Goal: Task Accomplishment & Management: Use online tool/utility

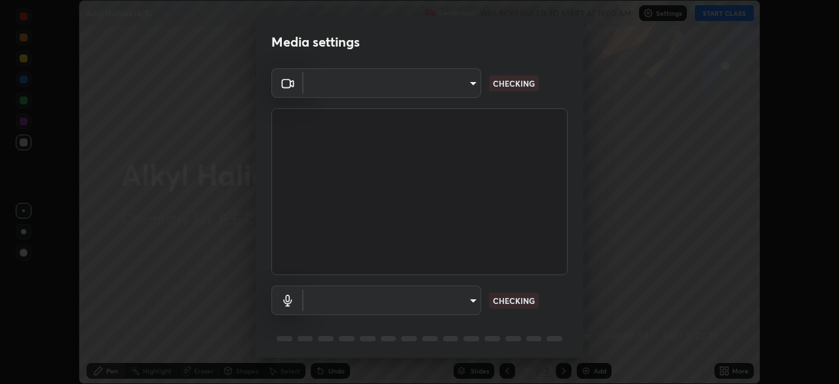
scroll to position [384, 839]
type input "b06fa8ff9ac4ffb7a92976e327235824ae8e01cfa839dbeb6f48655f2a6a4ac4"
click at [473, 296] on body "Erase all Alkyl Halides (4/5) Recording WAS SCHEDULED TO START AT 11:00 AM Sett…" at bounding box center [419, 192] width 839 height 384
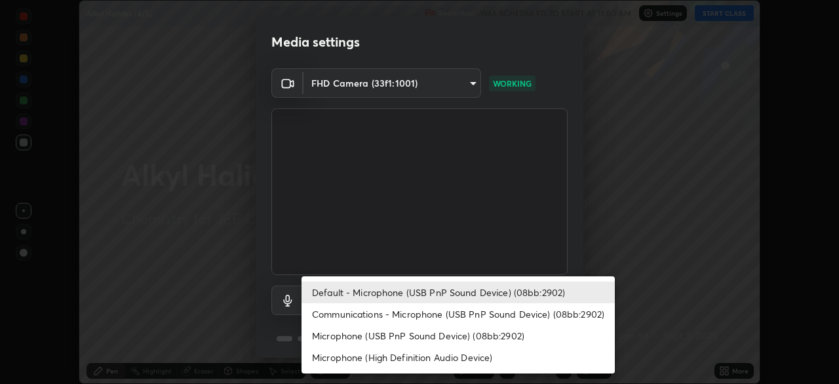
click at [460, 356] on li "Microphone (High Definition Audio Device)" at bounding box center [458, 357] width 313 height 22
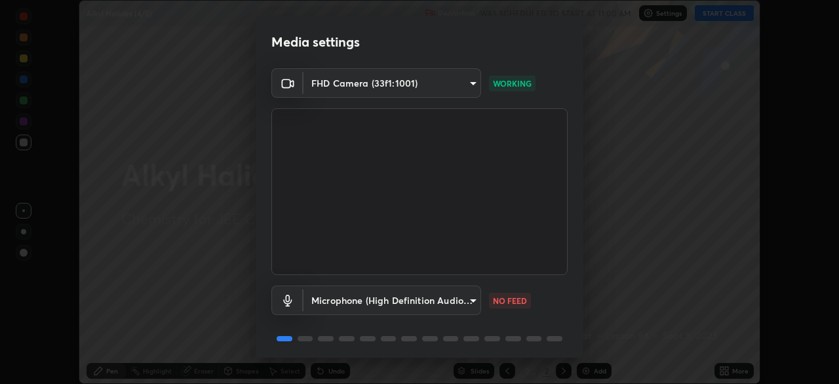
click at [458, 302] on body "Erase all Alkyl Halides (4/5) Recording WAS SCHEDULED TO START AT 11:00 AM Sett…" at bounding box center [419, 192] width 839 height 384
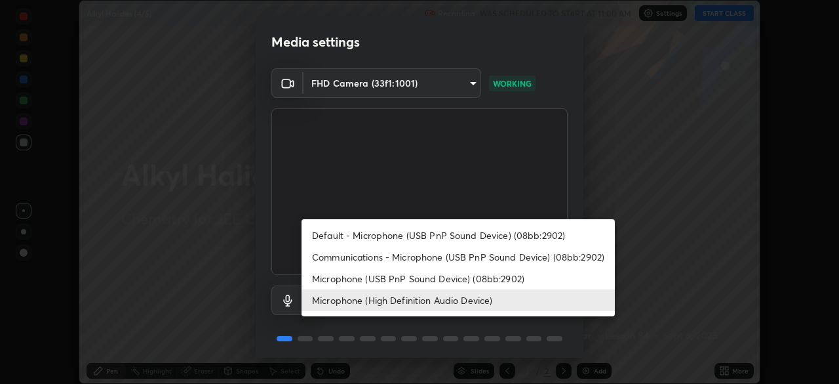
click at [463, 230] on li "Default - Microphone (USB PnP Sound Device) (08bb:2902)" at bounding box center [458, 235] width 313 height 22
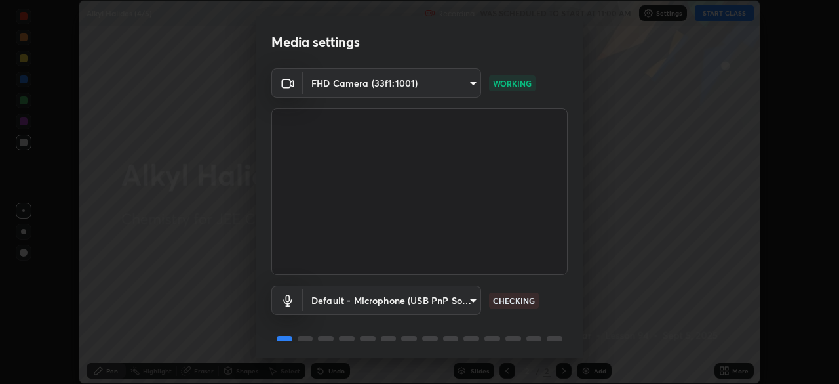
type input "default"
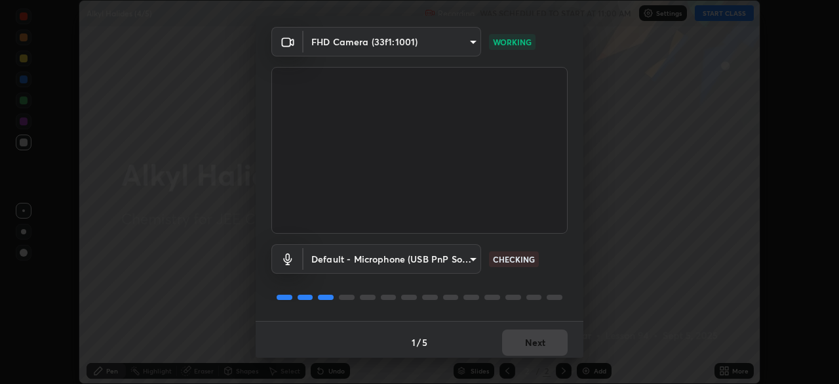
scroll to position [47, 0]
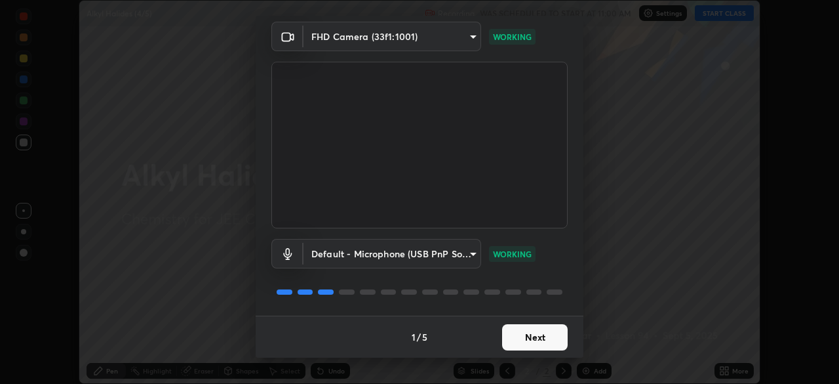
click at [519, 332] on button "Next" at bounding box center [535, 337] width 66 height 26
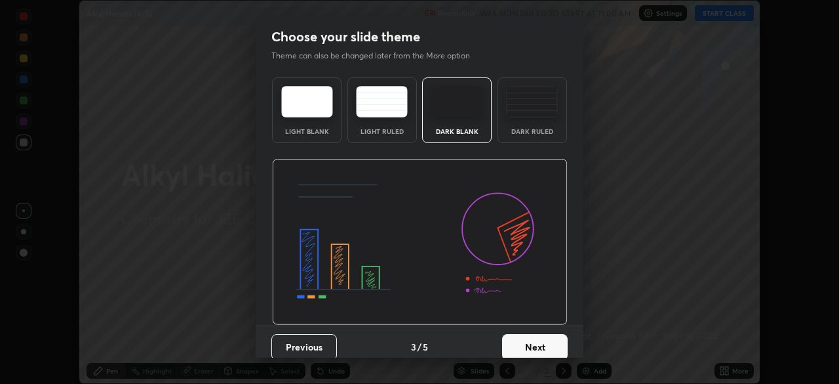
click at [524, 335] on button "Next" at bounding box center [535, 347] width 66 height 26
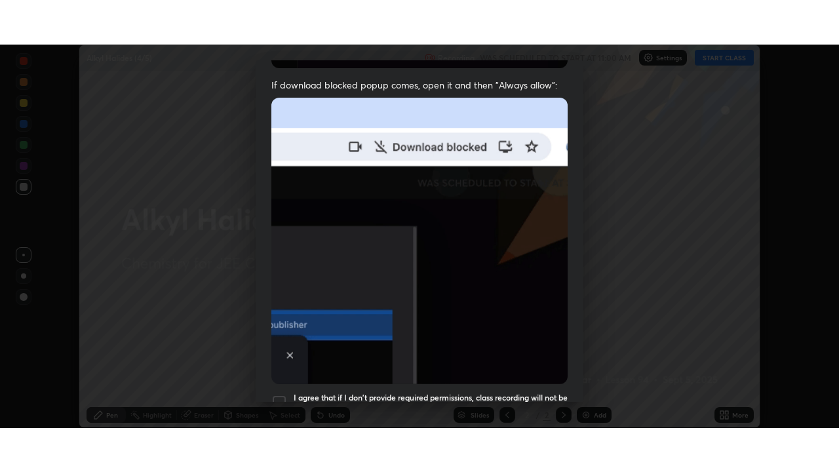
scroll to position [314, 0]
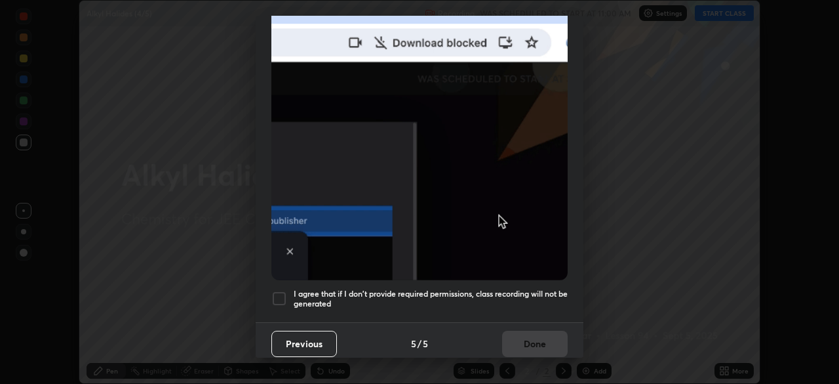
click at [282, 291] on div at bounding box center [280, 299] width 16 height 16
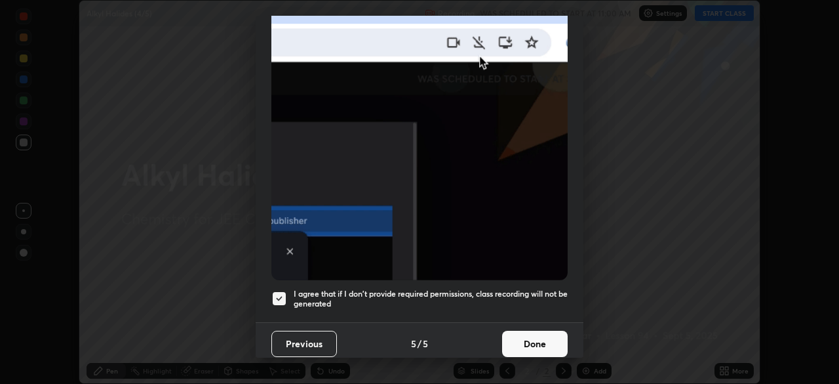
click at [524, 331] on button "Done" at bounding box center [535, 344] width 66 height 26
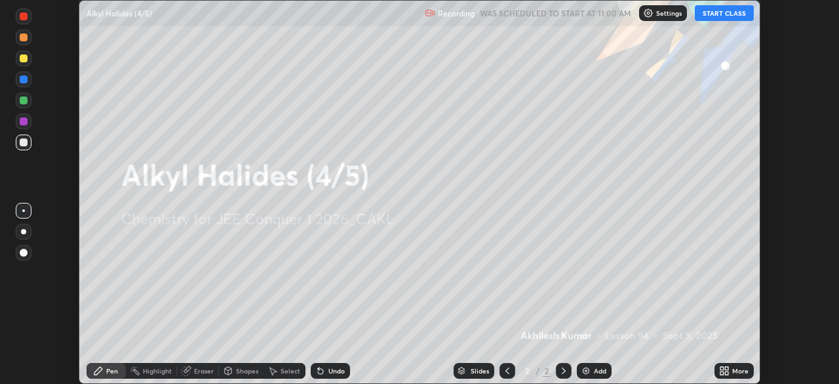
click at [729, 12] on button "START CLASS" at bounding box center [724, 13] width 59 height 16
click at [730, 14] on button "START CLASS" at bounding box center [724, 13] width 59 height 16
click at [722, 373] on icon at bounding box center [722, 372] width 3 height 3
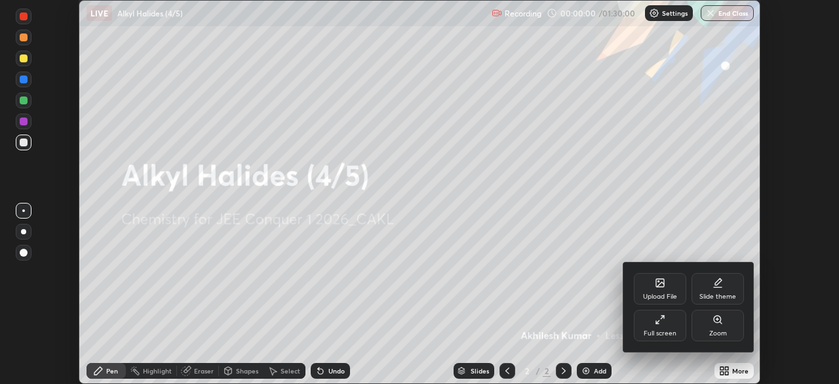
click at [658, 321] on icon at bounding box center [657, 321] width 3 height 3
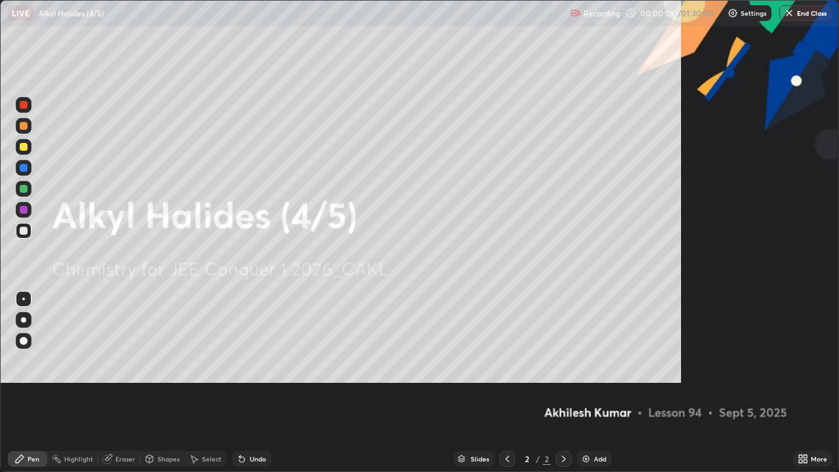
scroll to position [472, 839]
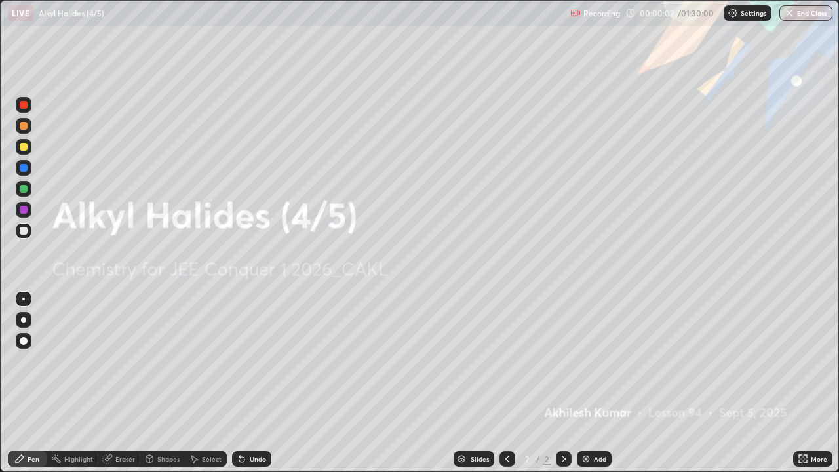
click at [588, 383] on img at bounding box center [586, 459] width 10 height 10
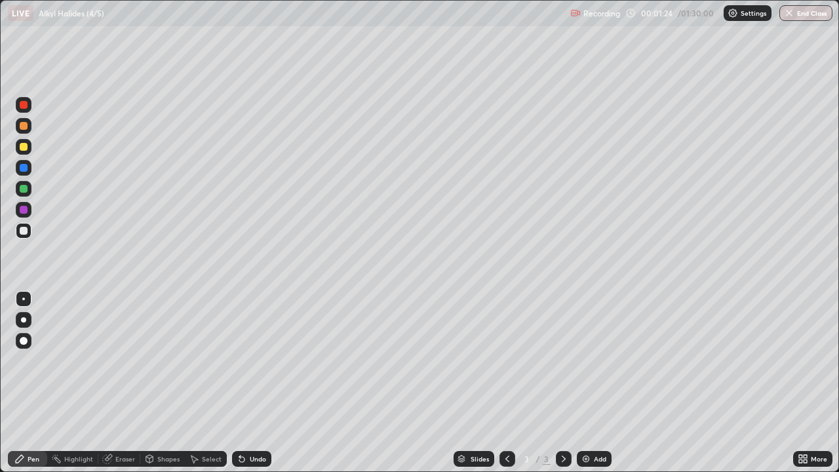
click at [165, 383] on div "Shapes" at bounding box center [168, 459] width 22 height 7
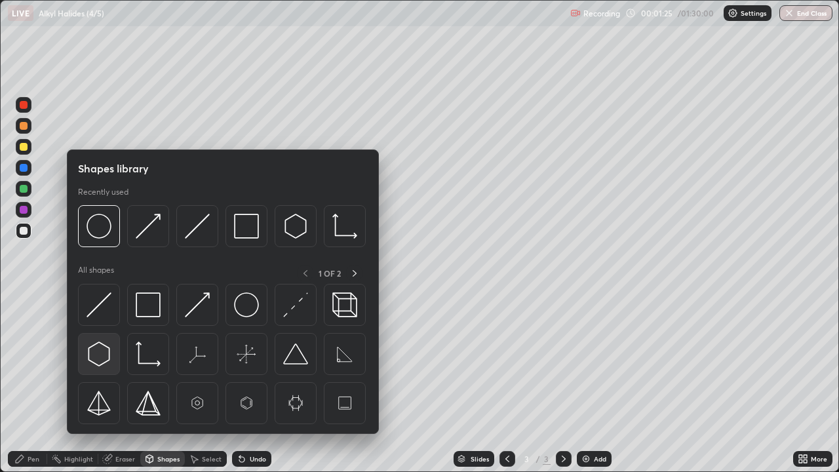
click at [100, 356] on img at bounding box center [99, 354] width 25 height 25
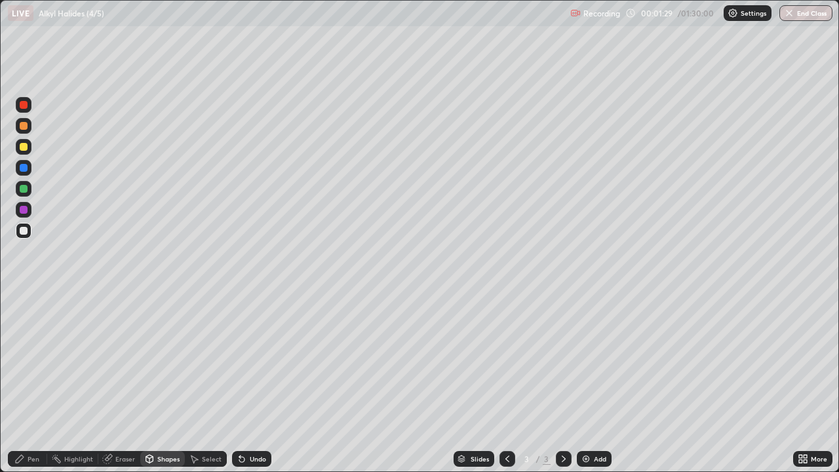
click at [166, 383] on div "Shapes" at bounding box center [168, 459] width 22 height 7
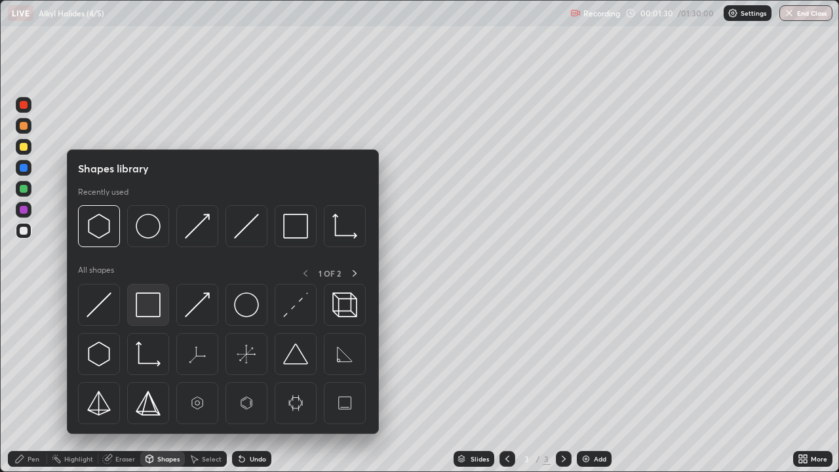
click at [151, 315] on img at bounding box center [148, 304] width 25 height 25
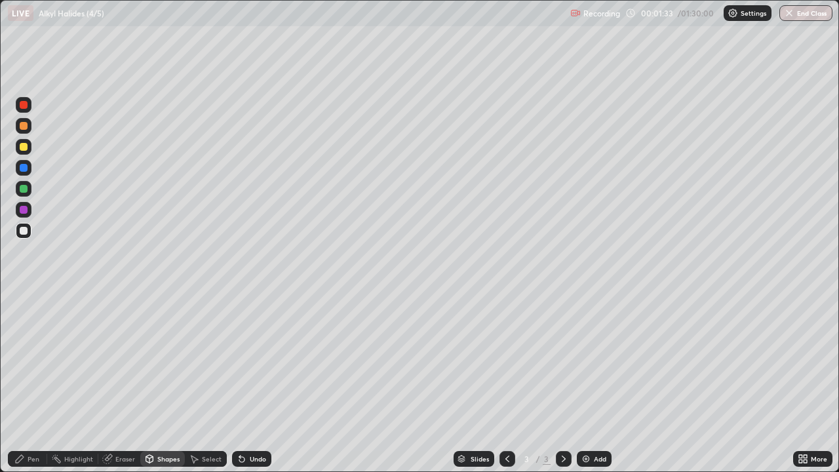
click at [241, 383] on icon at bounding box center [241, 459] width 5 height 5
click at [28, 383] on div "Pen" at bounding box center [27, 459] width 39 height 16
click at [155, 383] on div "Shapes" at bounding box center [162, 459] width 45 height 16
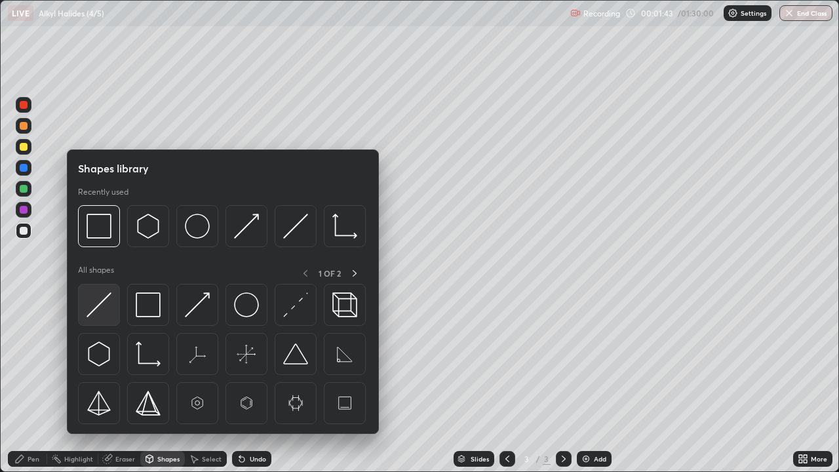
click at [94, 306] on img at bounding box center [99, 304] width 25 height 25
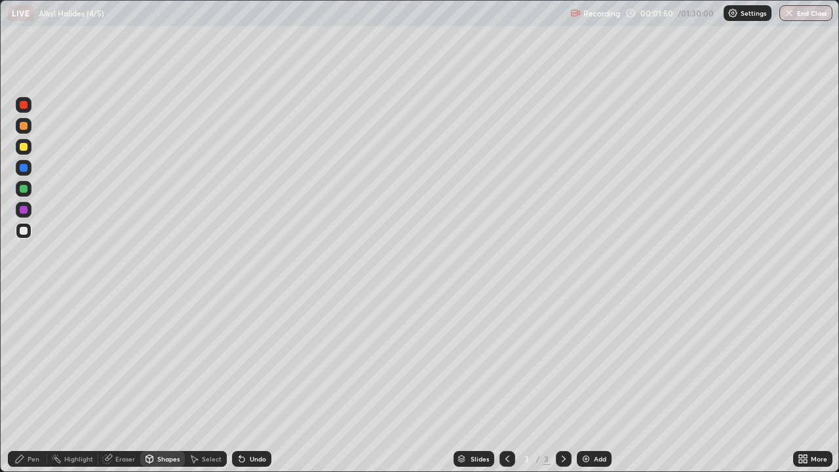
click at [243, 383] on icon at bounding box center [241, 459] width 5 height 5
click at [33, 383] on div "Pen" at bounding box center [34, 459] width 12 height 7
click at [23, 212] on div at bounding box center [24, 210] width 8 height 8
click at [239, 383] on icon at bounding box center [241, 459] width 5 height 5
click at [239, 383] on icon at bounding box center [239, 456] width 1 height 1
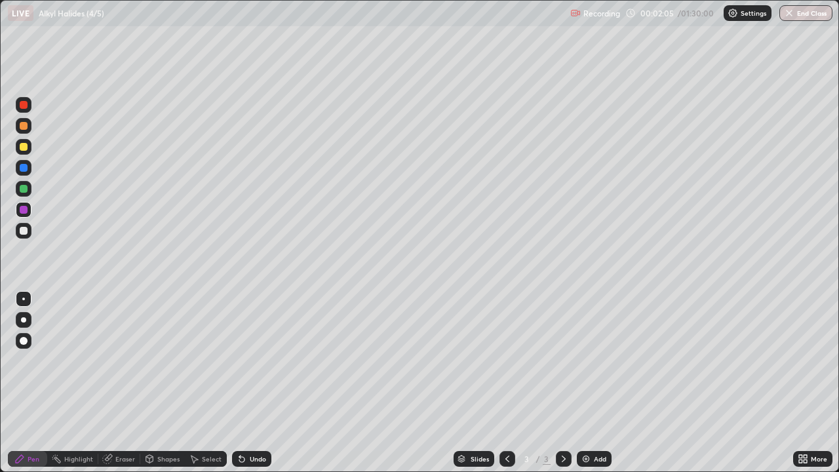
click at [24, 232] on div at bounding box center [24, 231] width 8 height 8
click at [23, 146] on div at bounding box center [24, 147] width 8 height 8
click at [25, 190] on div at bounding box center [24, 189] width 8 height 8
click at [26, 230] on div at bounding box center [24, 231] width 8 height 8
click at [118, 383] on div "Eraser" at bounding box center [119, 459] width 42 height 16
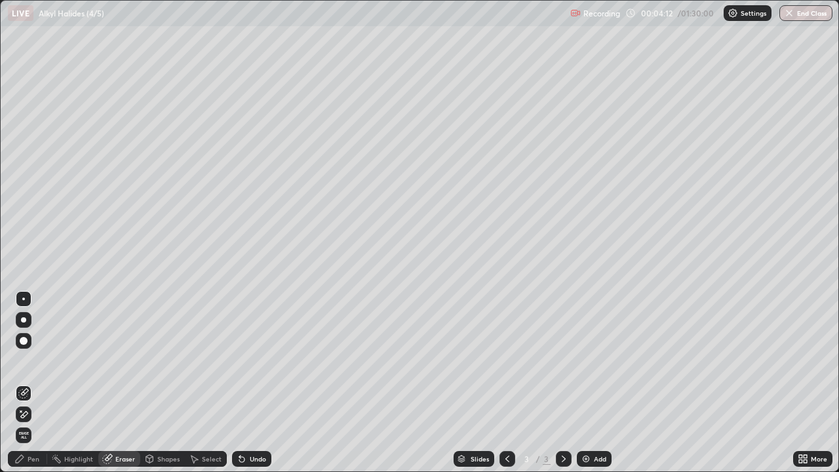
click at [33, 383] on div "Pen" at bounding box center [34, 459] width 12 height 7
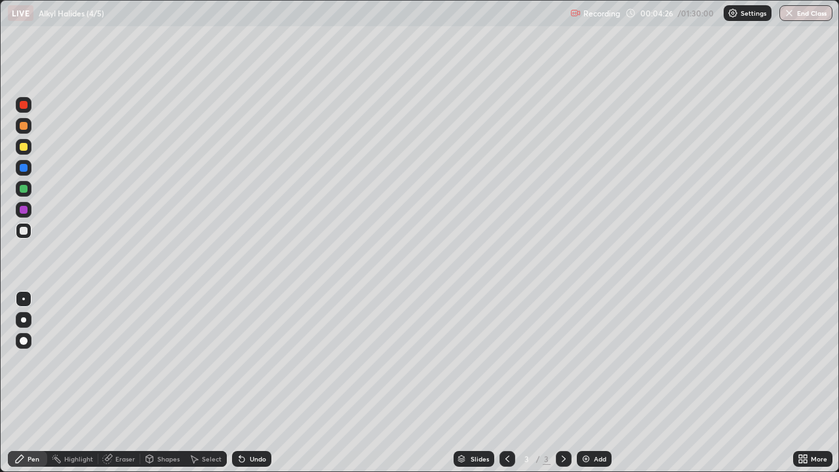
click at [239, 383] on icon at bounding box center [239, 456] width 1 height 1
click at [23, 148] on div at bounding box center [24, 147] width 8 height 8
click at [23, 211] on div at bounding box center [24, 210] width 8 height 8
click at [211, 383] on div "Select" at bounding box center [212, 459] width 20 height 7
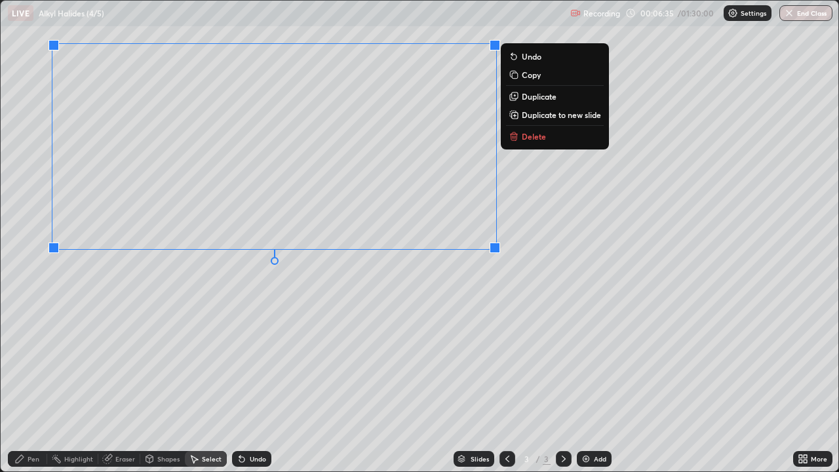
click at [28, 383] on div "Pen" at bounding box center [34, 459] width 12 height 7
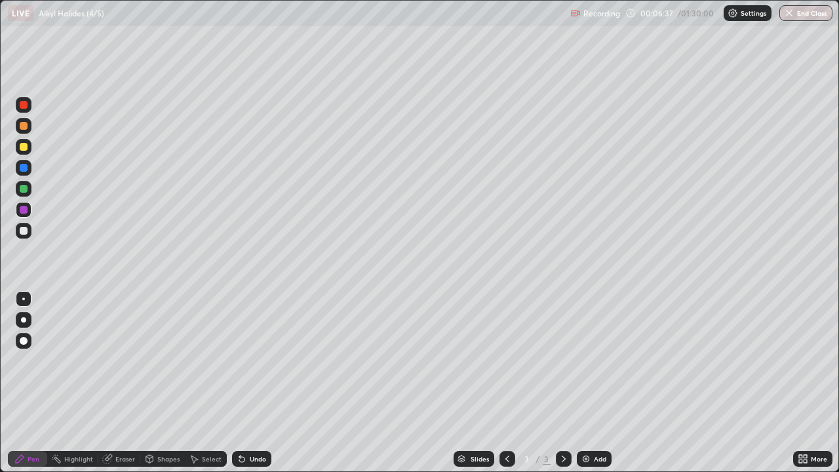
click at [24, 231] on div at bounding box center [24, 231] width 8 height 8
click at [176, 383] on div "Shapes" at bounding box center [168, 459] width 22 height 7
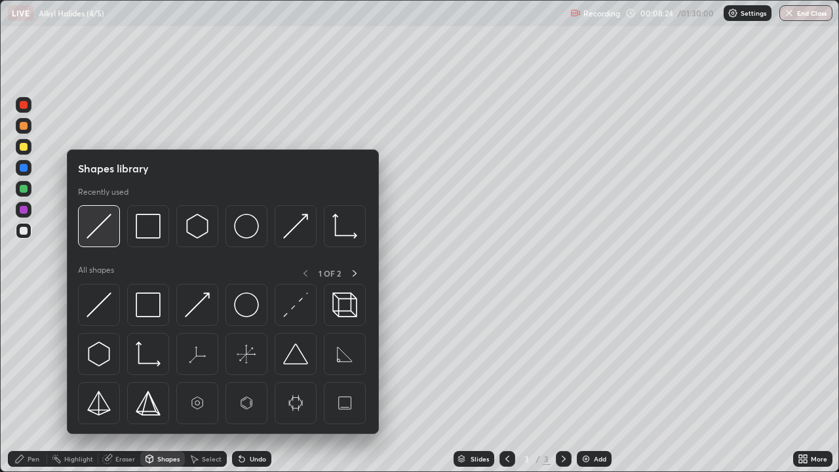
click at [102, 236] on img at bounding box center [99, 226] width 25 height 25
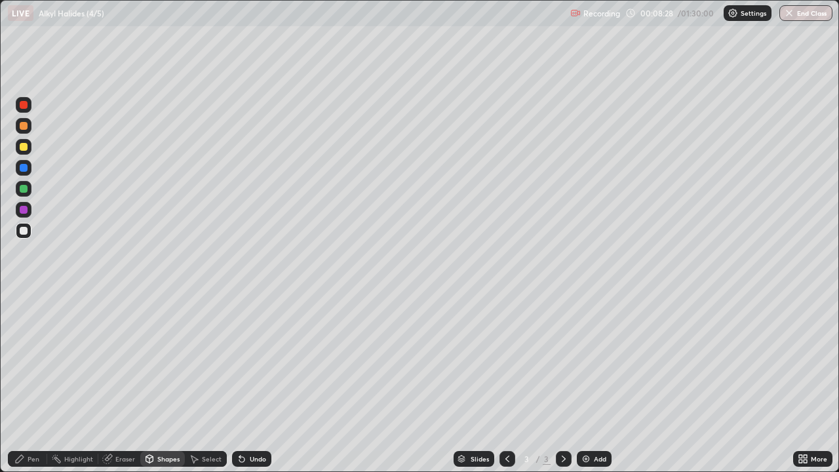
click at [177, 383] on div "Shapes" at bounding box center [168, 459] width 22 height 7
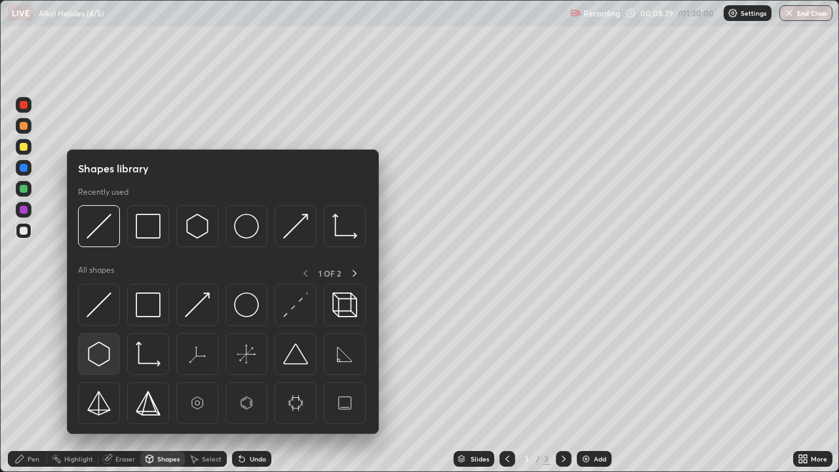
click at [108, 353] on img at bounding box center [99, 354] width 25 height 25
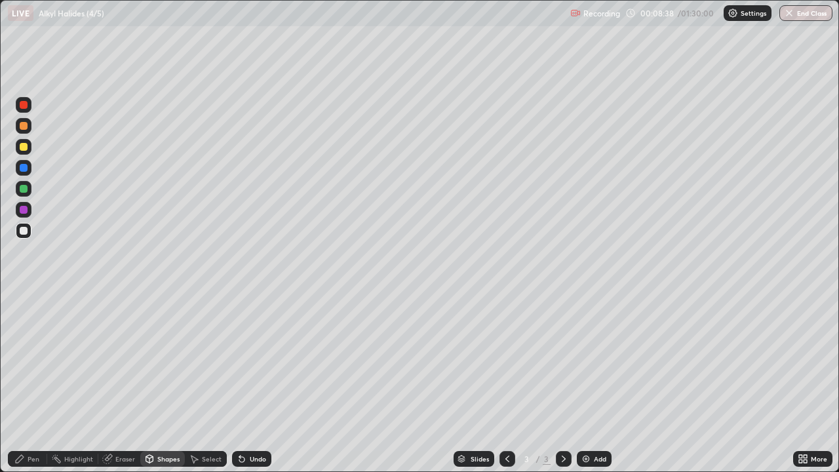
click at [23, 383] on icon at bounding box center [19, 459] width 10 height 10
click at [177, 383] on div "Shapes" at bounding box center [168, 459] width 22 height 7
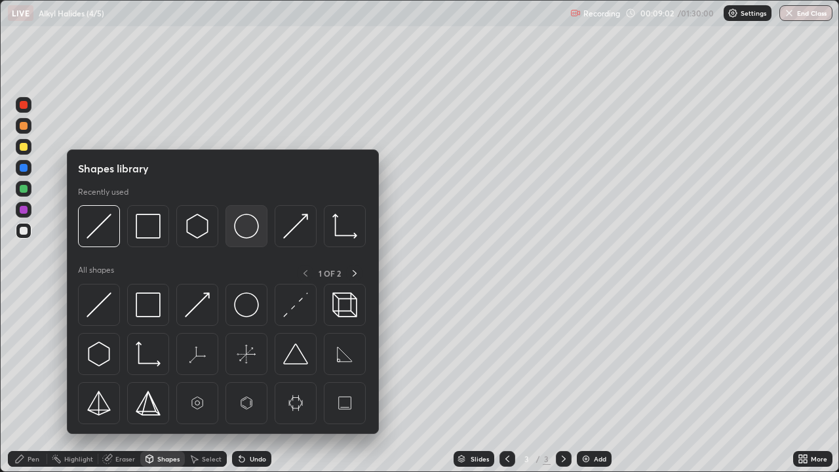
click at [254, 228] on img at bounding box center [246, 226] width 25 height 25
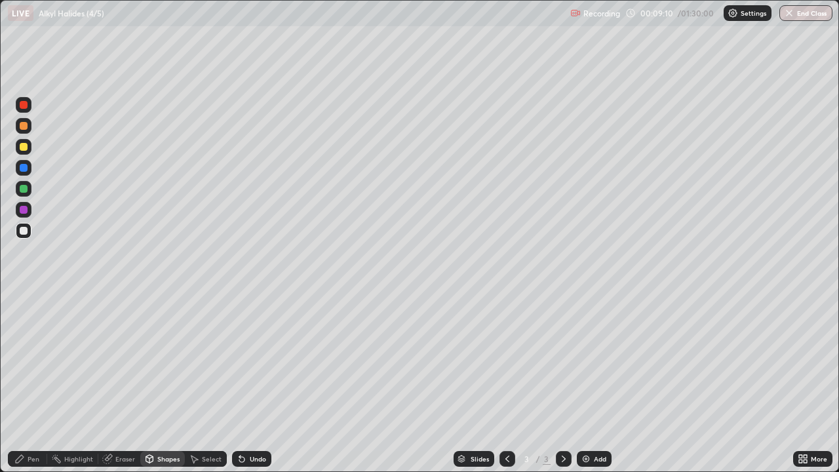
click at [169, 383] on div "Shapes" at bounding box center [162, 459] width 45 height 16
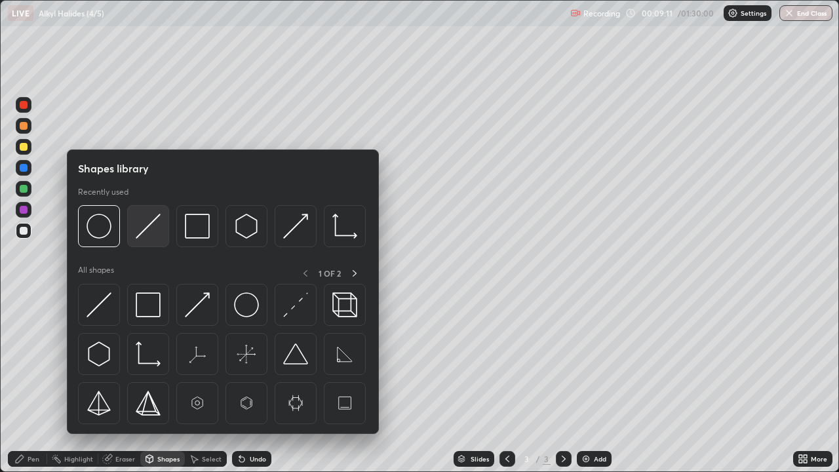
click at [153, 228] on img at bounding box center [148, 226] width 25 height 25
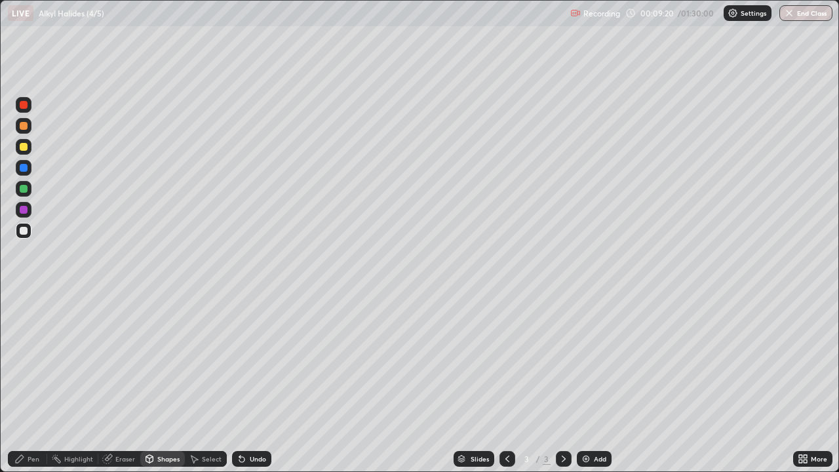
click at [36, 383] on div "Pen" at bounding box center [34, 459] width 12 height 7
click at [24, 190] on div at bounding box center [24, 189] width 8 height 8
click at [27, 231] on div at bounding box center [24, 231] width 8 height 8
click at [588, 383] on img at bounding box center [586, 459] width 10 height 10
click at [240, 383] on icon at bounding box center [241, 459] width 5 height 5
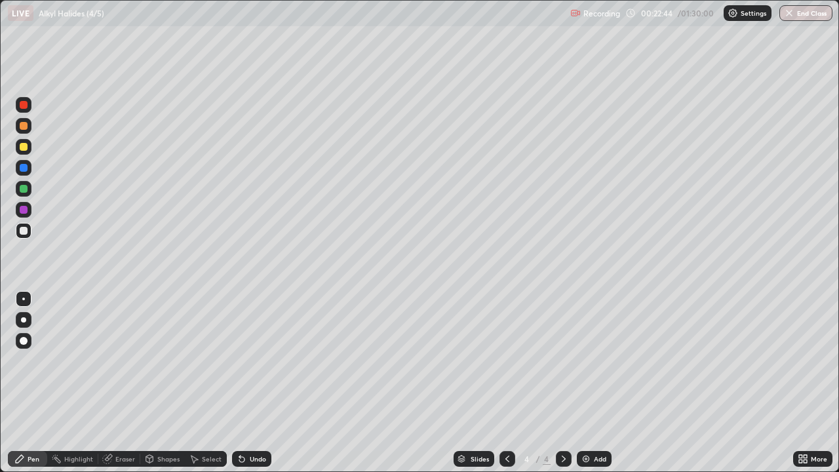
click at [24, 189] on div at bounding box center [24, 189] width 8 height 8
click at [25, 146] on div at bounding box center [24, 147] width 8 height 8
click at [584, 383] on img at bounding box center [586, 459] width 10 height 10
click at [25, 230] on div at bounding box center [24, 231] width 8 height 8
click at [207, 383] on div "Select" at bounding box center [212, 459] width 20 height 7
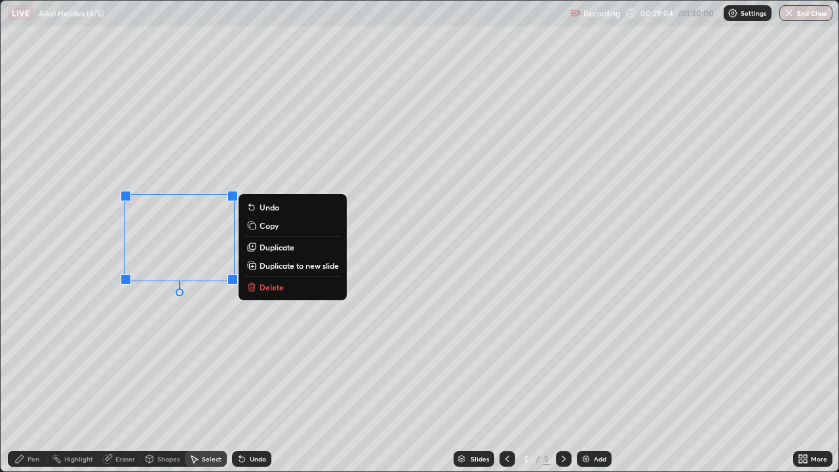
click at [259, 289] on button "Delete" at bounding box center [293, 287] width 98 height 16
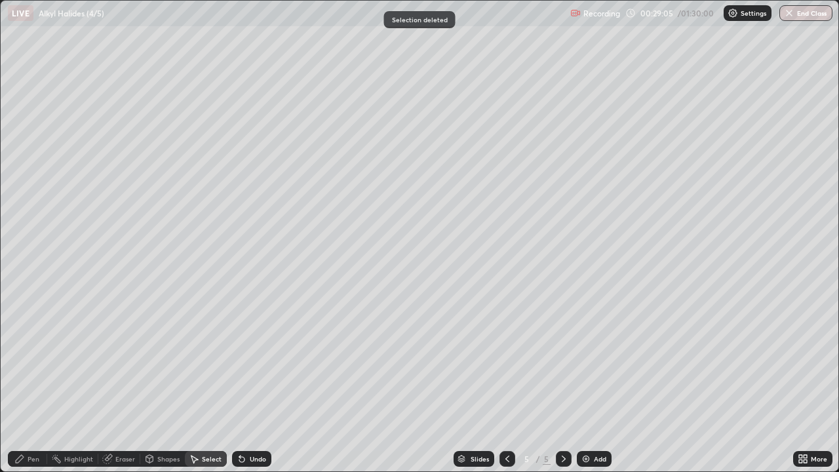
click at [34, 383] on div "Pen" at bounding box center [34, 459] width 12 height 7
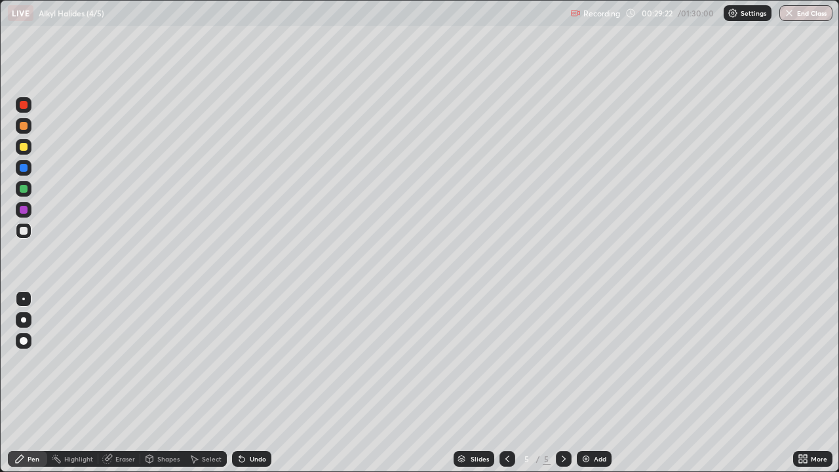
click at [26, 231] on div at bounding box center [24, 231] width 8 height 8
click at [241, 383] on icon at bounding box center [241, 459] width 5 height 5
click at [163, 383] on div "Shapes" at bounding box center [168, 459] width 22 height 7
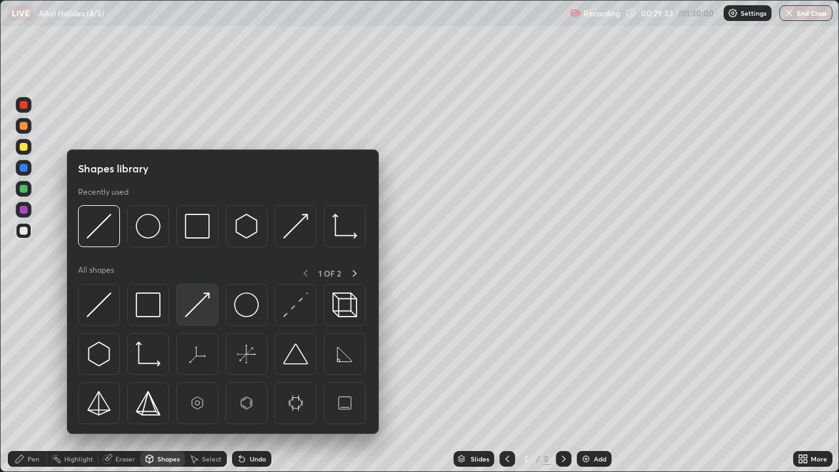
click at [201, 306] on img at bounding box center [197, 304] width 25 height 25
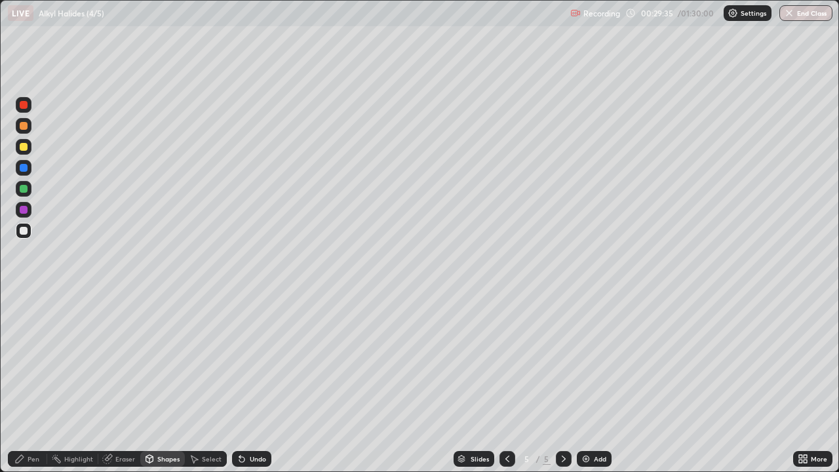
click at [32, 383] on div "Pen" at bounding box center [34, 459] width 12 height 7
click at [199, 383] on div "Select" at bounding box center [206, 459] width 42 height 16
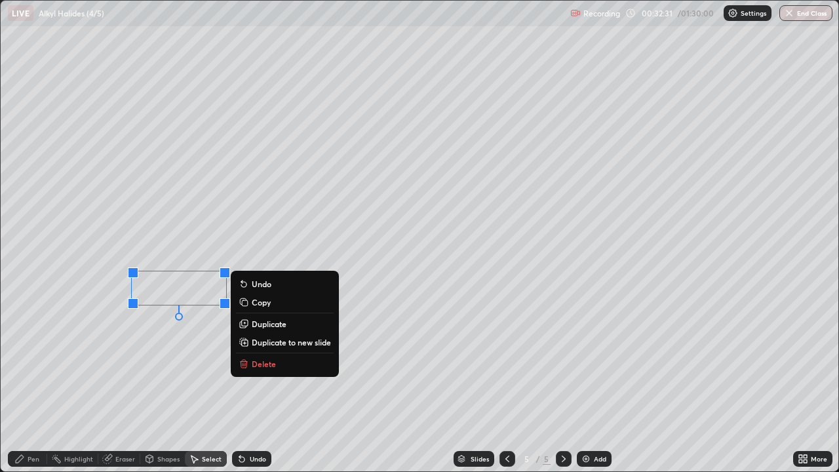
click at [249, 364] on icon at bounding box center [244, 364] width 10 height 10
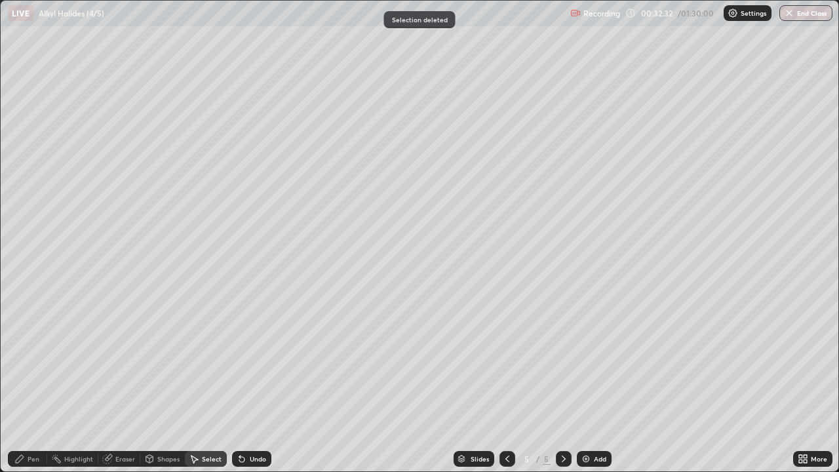
click at [30, 383] on div "Pen" at bounding box center [34, 459] width 12 height 7
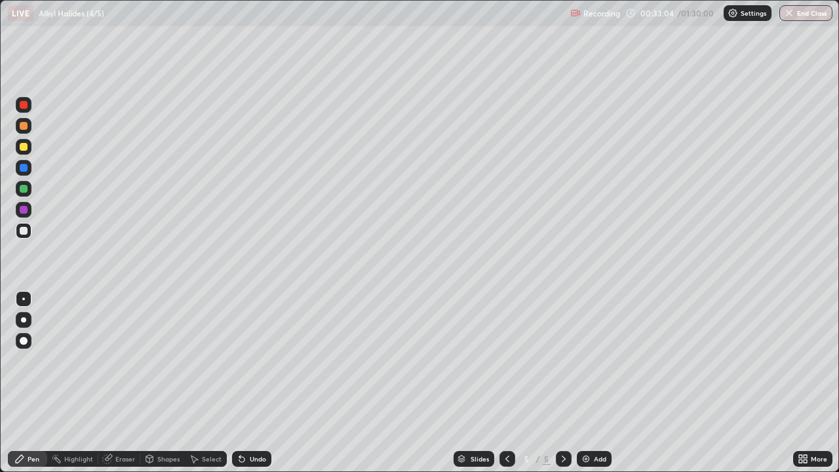
click at [247, 383] on div "Undo" at bounding box center [251, 459] width 39 height 16
click at [245, 383] on icon at bounding box center [242, 459] width 10 height 10
click at [25, 212] on div at bounding box center [24, 210] width 8 height 8
click at [119, 383] on div "Eraser" at bounding box center [125, 459] width 20 height 7
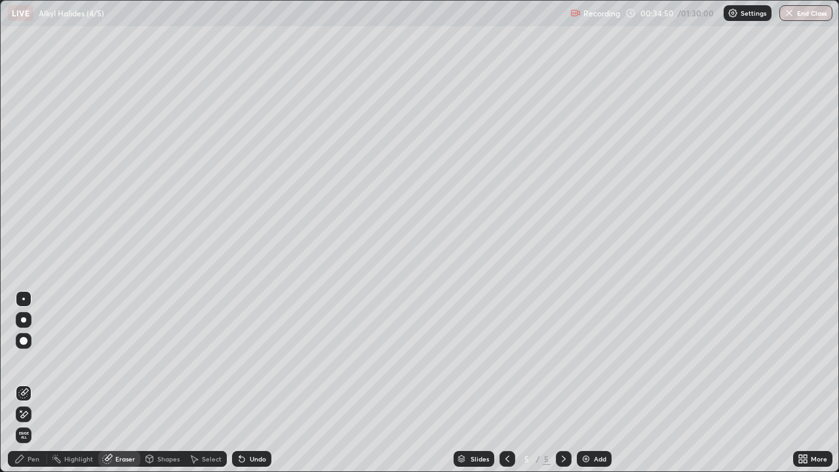
click at [31, 383] on div "Pen" at bounding box center [34, 459] width 12 height 7
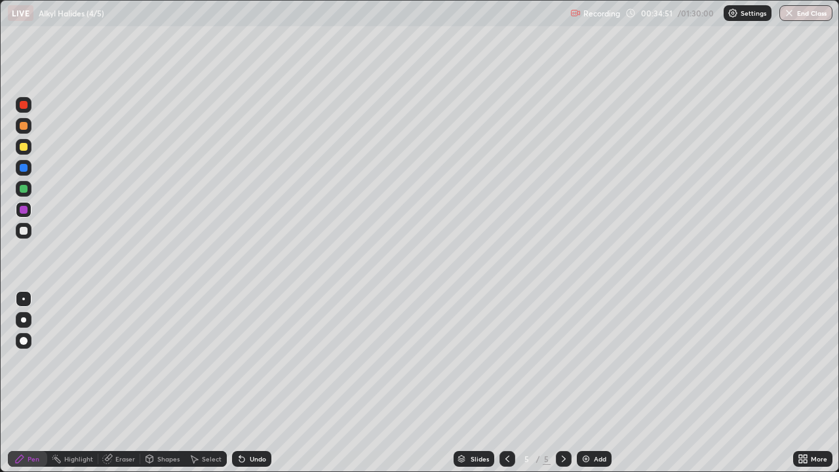
click at [25, 232] on div at bounding box center [24, 231] width 8 height 8
click at [24, 211] on div at bounding box center [24, 210] width 8 height 8
click at [25, 189] on div at bounding box center [24, 189] width 8 height 8
click at [26, 170] on div at bounding box center [24, 168] width 8 height 8
click at [22, 232] on div at bounding box center [24, 231] width 8 height 8
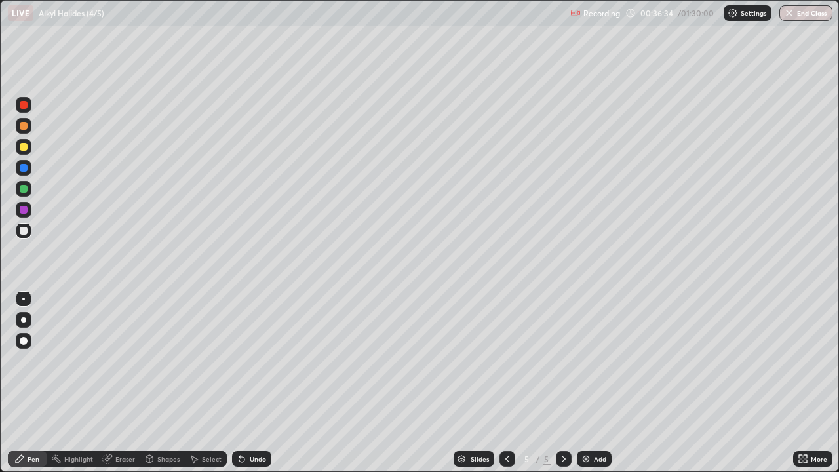
click at [209, 383] on div "Select" at bounding box center [212, 459] width 20 height 7
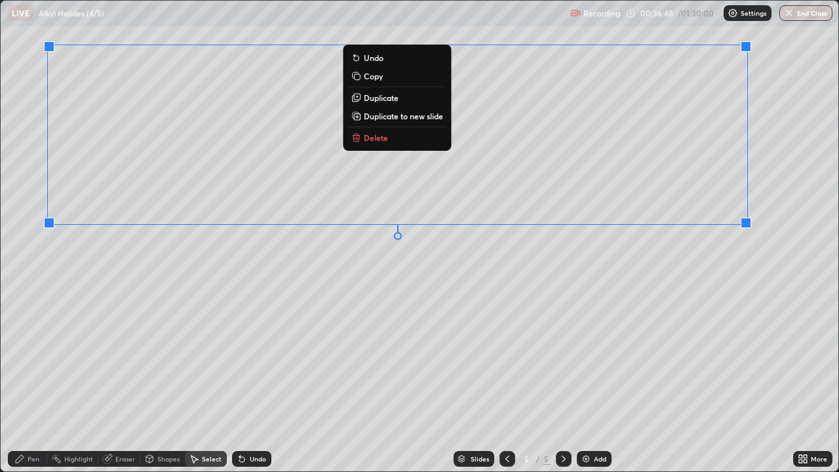
click at [31, 383] on div "Pen" at bounding box center [34, 459] width 12 height 7
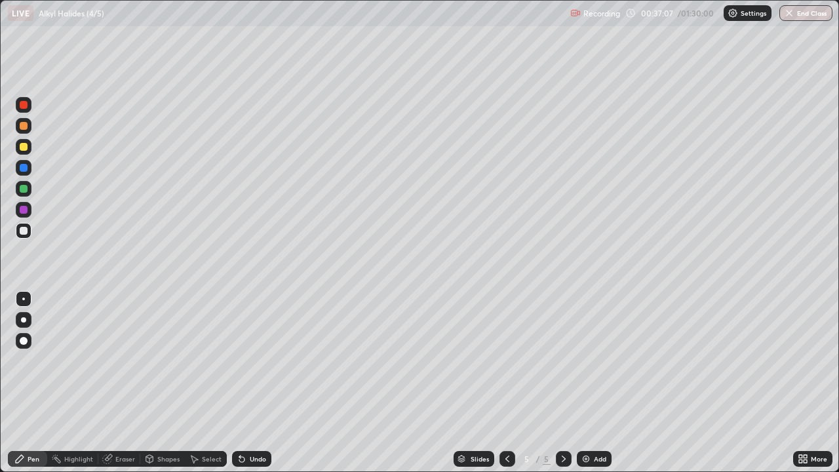
click at [157, 383] on div "Shapes" at bounding box center [168, 459] width 22 height 7
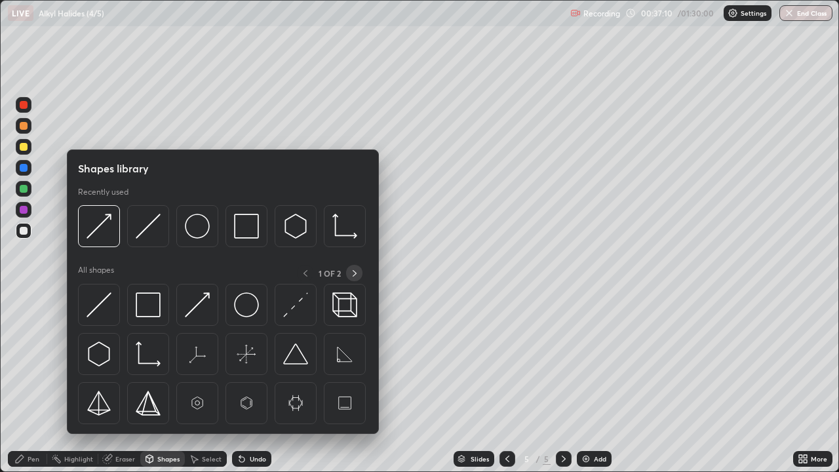
click at [353, 274] on icon at bounding box center [355, 273] width 10 height 10
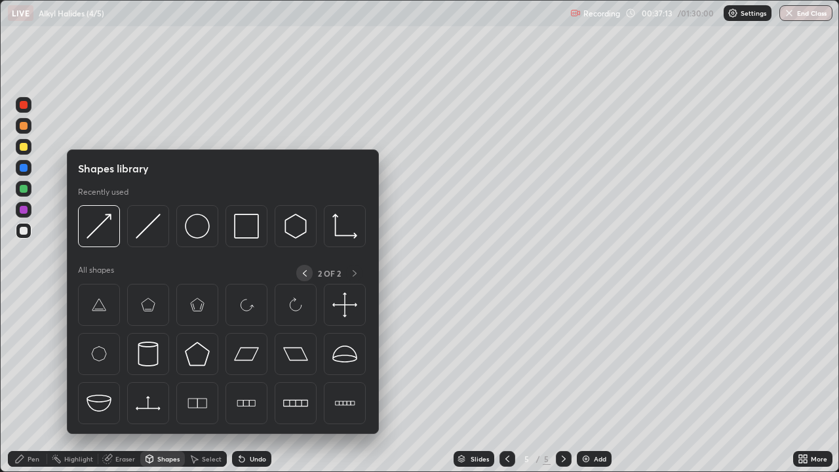
click at [302, 273] on icon at bounding box center [305, 273] width 10 height 10
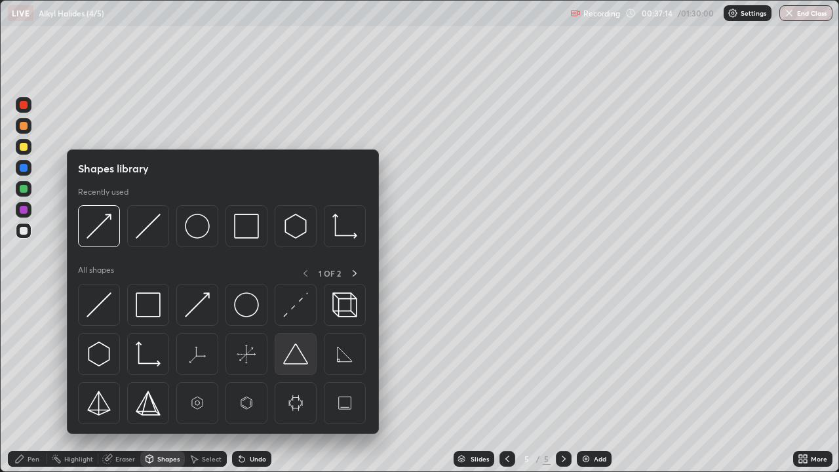
click at [296, 357] on img at bounding box center [295, 354] width 25 height 25
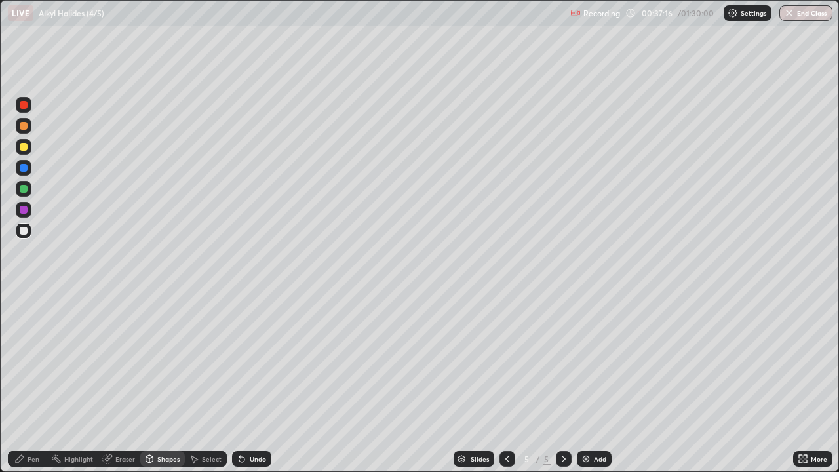
click at [157, 383] on div "Shapes" at bounding box center [168, 459] width 22 height 7
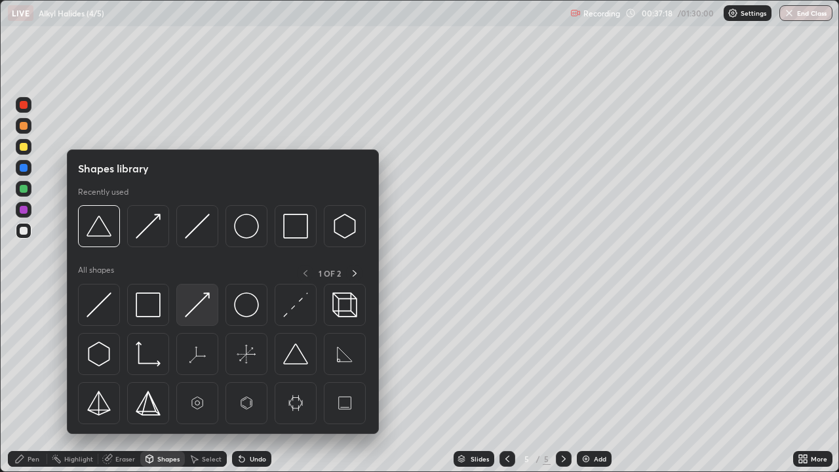
click at [193, 310] on img at bounding box center [197, 304] width 25 height 25
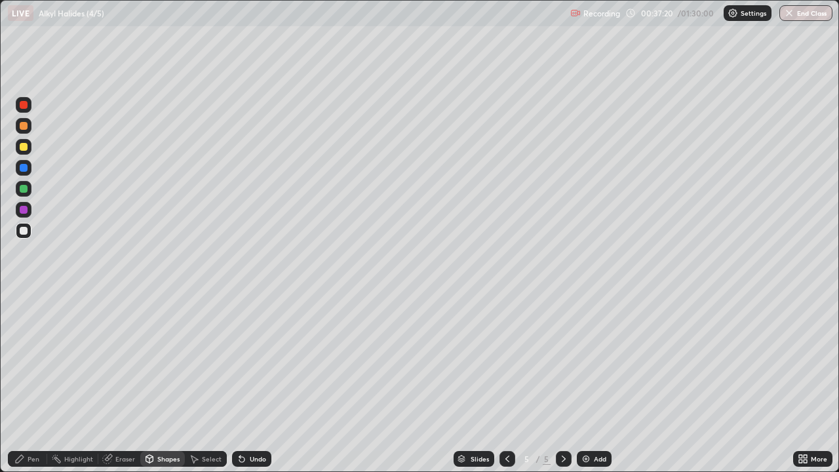
click at [30, 383] on div "Pen" at bounding box center [34, 459] width 12 height 7
click at [169, 383] on div "Shapes" at bounding box center [168, 459] width 22 height 7
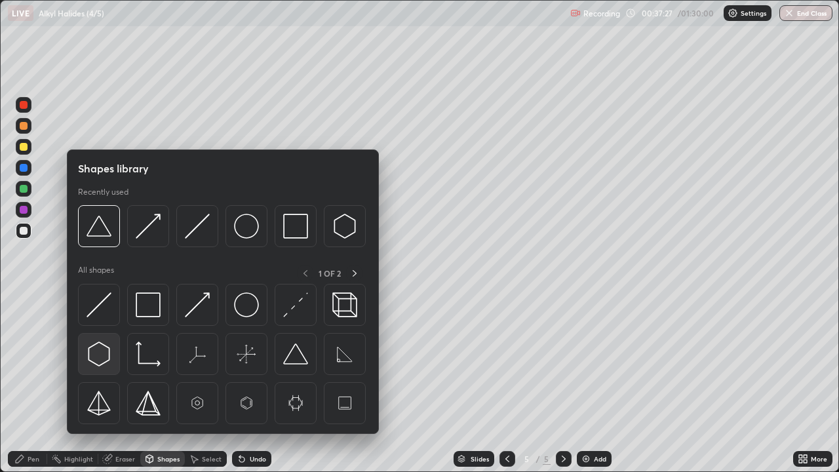
click at [104, 356] on img at bounding box center [99, 354] width 25 height 25
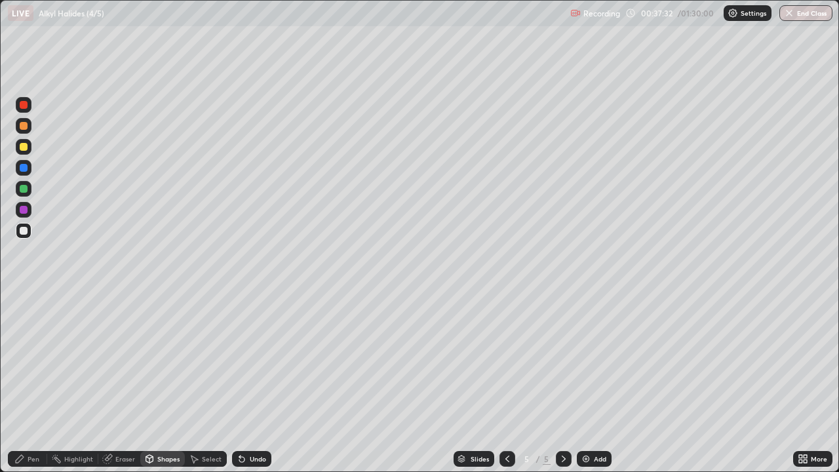
click at [168, 383] on div "Shapes" at bounding box center [168, 459] width 22 height 7
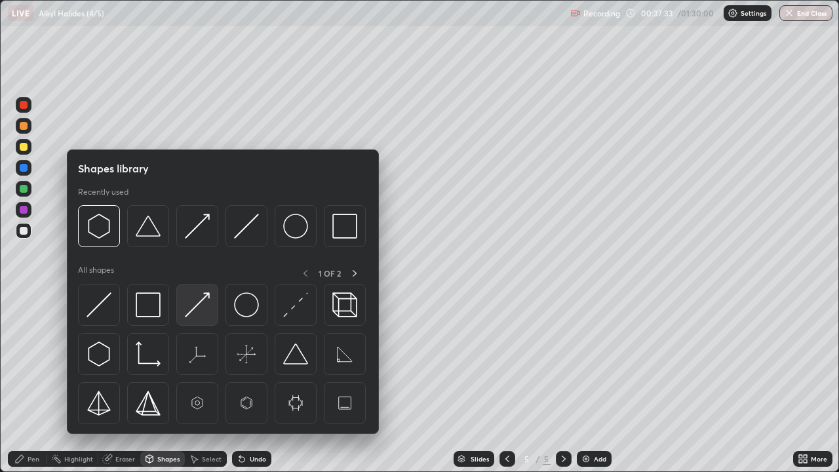
click at [193, 312] on img at bounding box center [197, 304] width 25 height 25
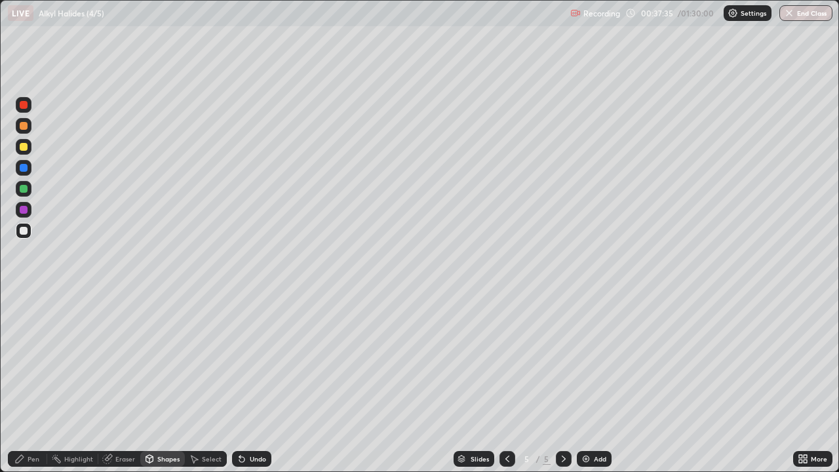
click at [30, 383] on div "Pen" at bounding box center [34, 459] width 12 height 7
click at [159, 383] on div "Shapes" at bounding box center [168, 459] width 22 height 7
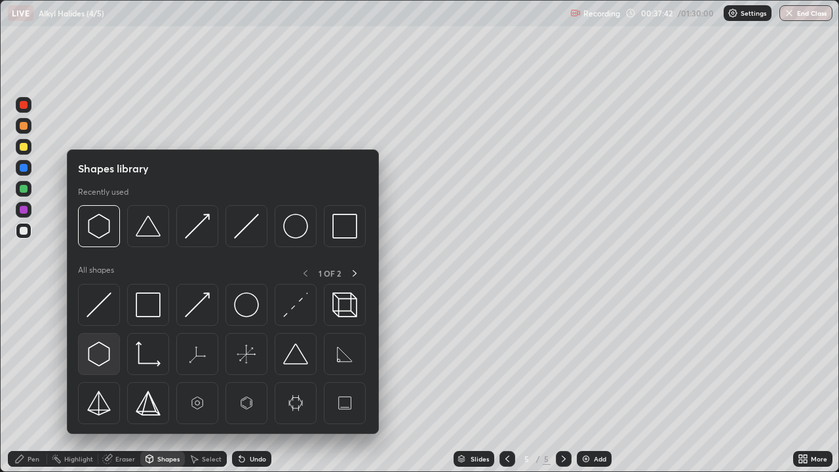
click at [96, 350] on img at bounding box center [99, 354] width 25 height 25
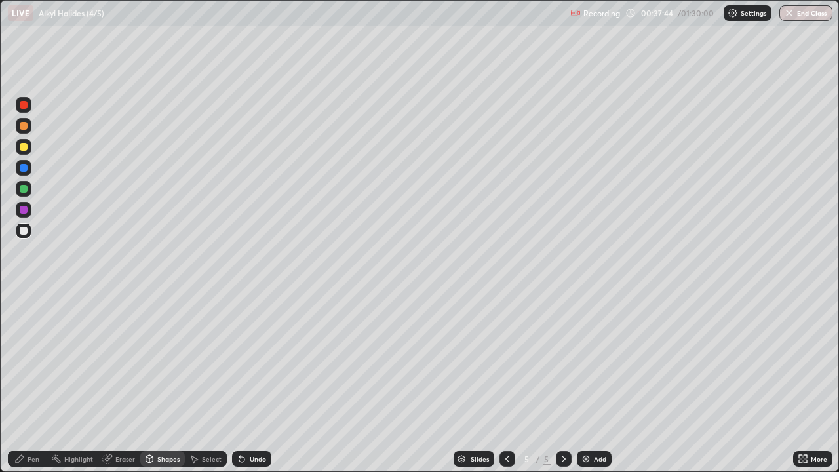
click at [165, 383] on div "Shapes" at bounding box center [168, 459] width 22 height 7
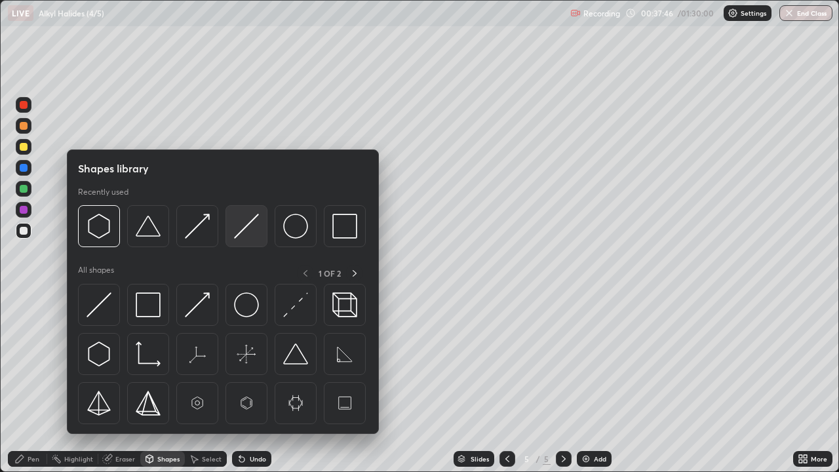
click at [238, 235] on img at bounding box center [246, 226] width 25 height 25
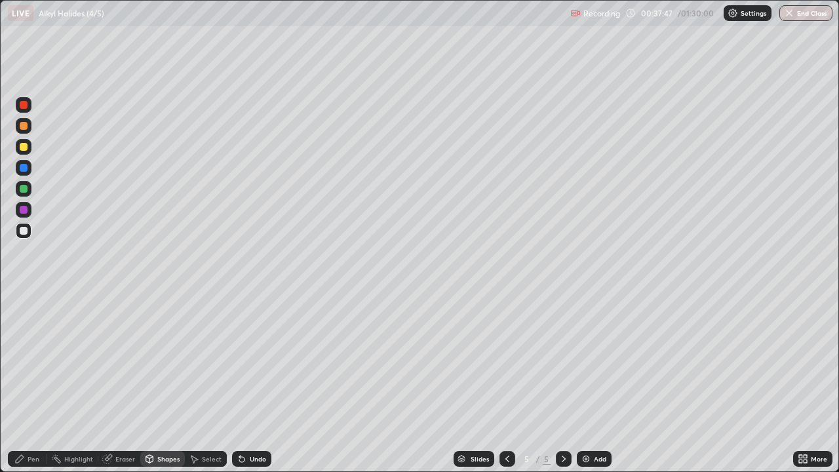
click at [159, 383] on div "Shapes" at bounding box center [168, 459] width 22 height 7
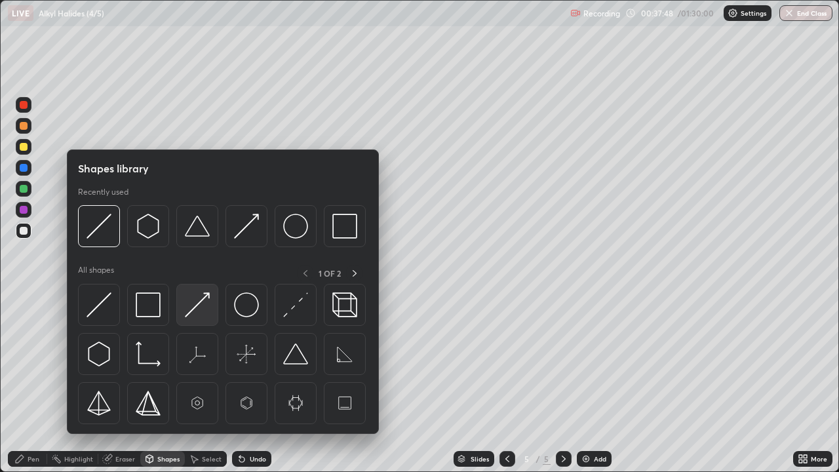
click at [195, 307] on img at bounding box center [197, 304] width 25 height 25
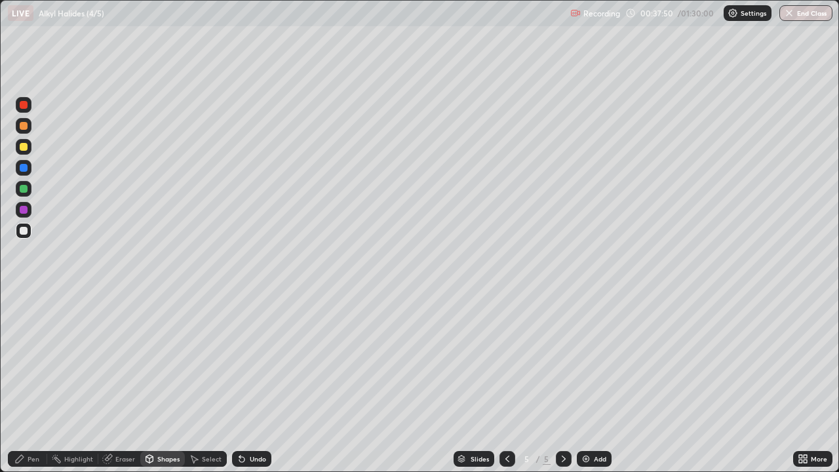
click at [31, 383] on div "Pen" at bounding box center [34, 459] width 12 height 7
click at [166, 383] on div "Shapes" at bounding box center [168, 459] width 22 height 7
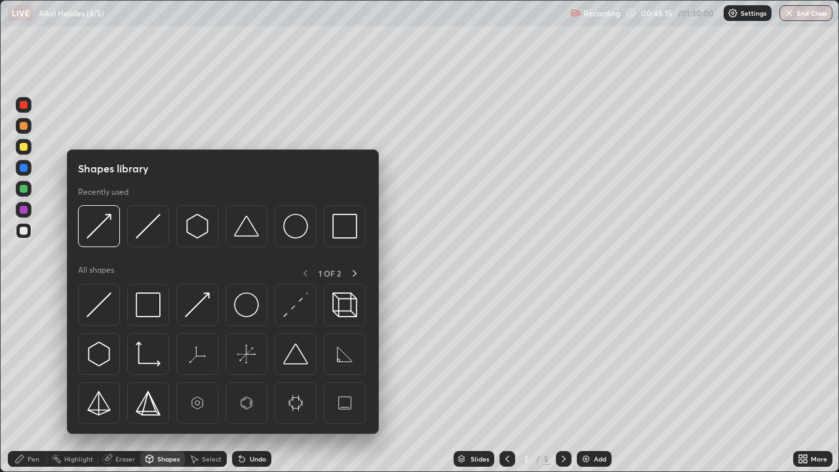
click at [34, 383] on div "Pen" at bounding box center [27, 459] width 39 height 16
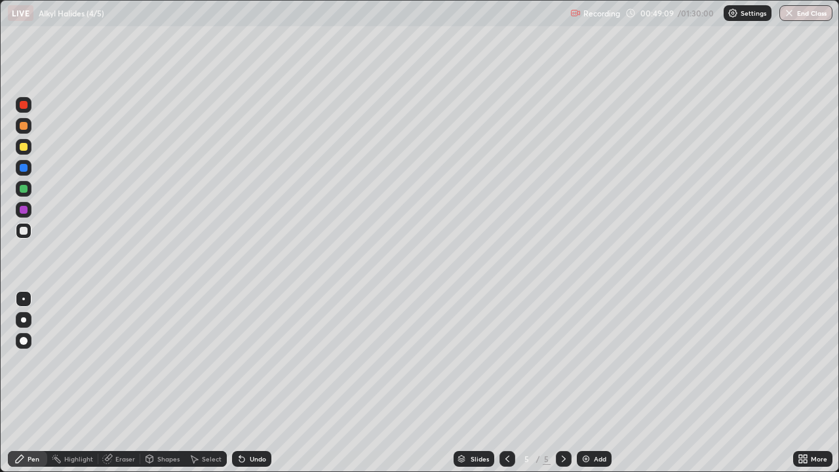
click at [26, 210] on div at bounding box center [24, 210] width 8 height 8
click at [245, 383] on icon at bounding box center [242, 459] width 10 height 10
click at [254, 383] on div "Undo" at bounding box center [251, 459] width 39 height 16
click at [252, 383] on div "Undo" at bounding box center [258, 459] width 16 height 7
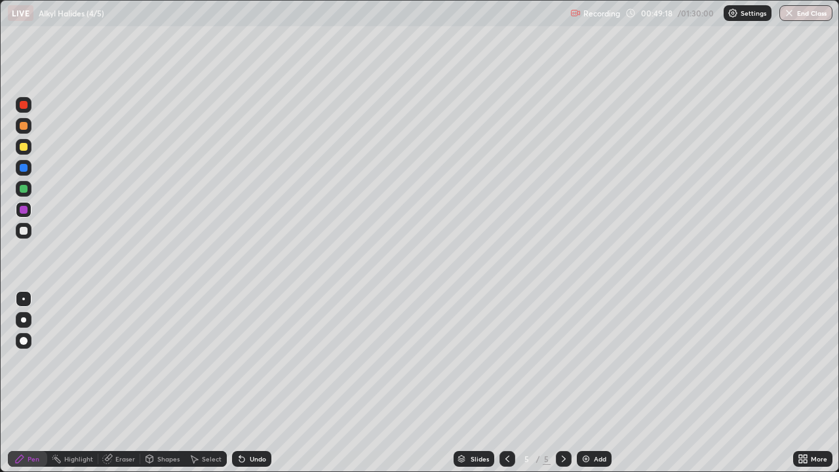
click at [24, 233] on div at bounding box center [24, 231] width 8 height 8
click at [117, 383] on div "Eraser" at bounding box center [125, 459] width 20 height 7
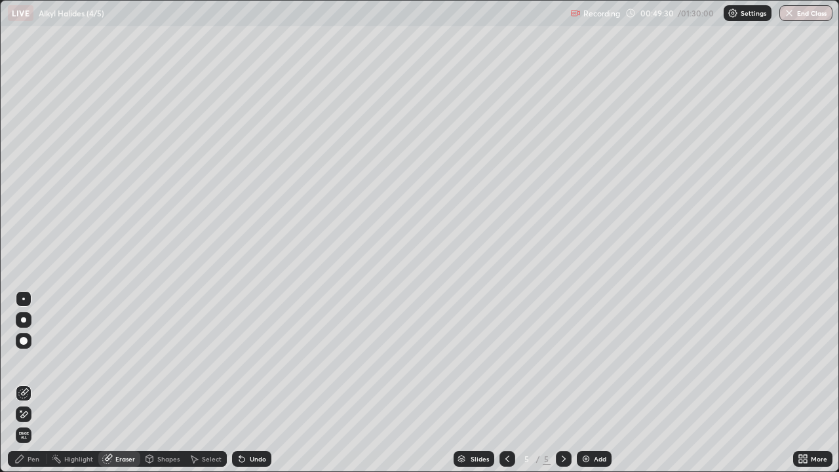
click at [29, 383] on div "Pen" at bounding box center [34, 459] width 12 height 7
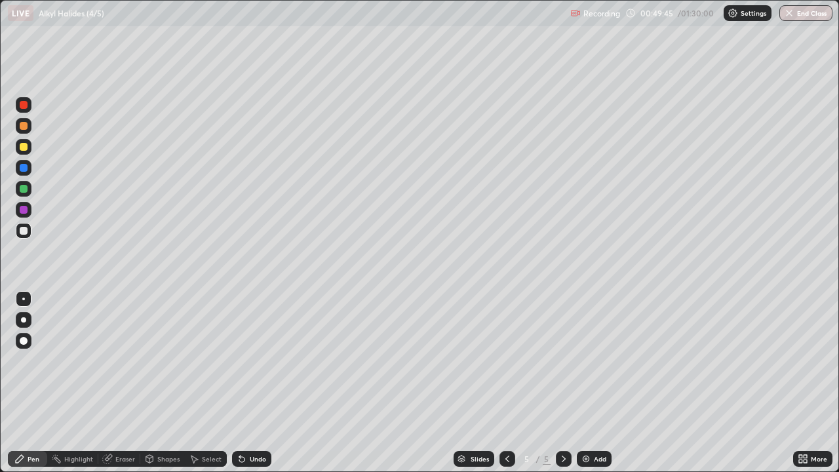
click at [25, 211] on div at bounding box center [24, 210] width 8 height 8
click at [24, 190] on div at bounding box center [24, 189] width 8 height 8
click at [24, 167] on div at bounding box center [24, 168] width 8 height 8
click at [25, 147] on div at bounding box center [24, 147] width 8 height 8
click at [24, 126] on div at bounding box center [24, 126] width 8 height 8
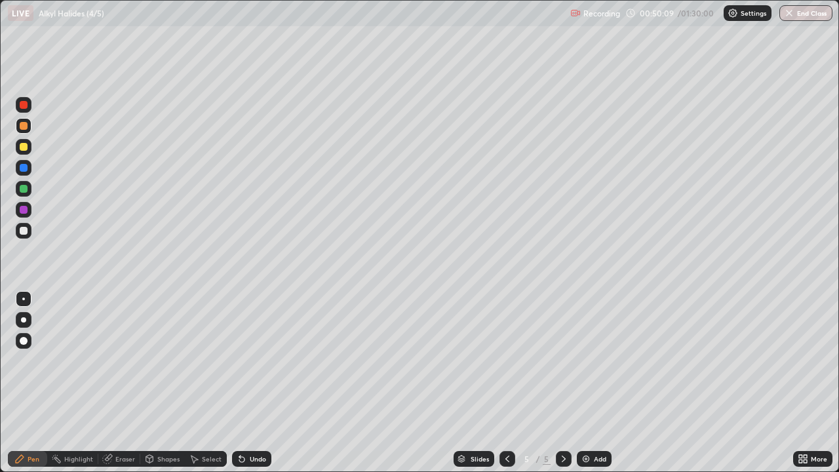
click at [27, 232] on div at bounding box center [24, 231] width 8 height 8
click at [584, 383] on img at bounding box center [586, 459] width 10 height 10
click at [506, 383] on icon at bounding box center [508, 459] width 4 height 7
click at [563, 383] on icon at bounding box center [564, 459] width 10 height 10
click at [237, 383] on icon at bounding box center [242, 459] width 10 height 10
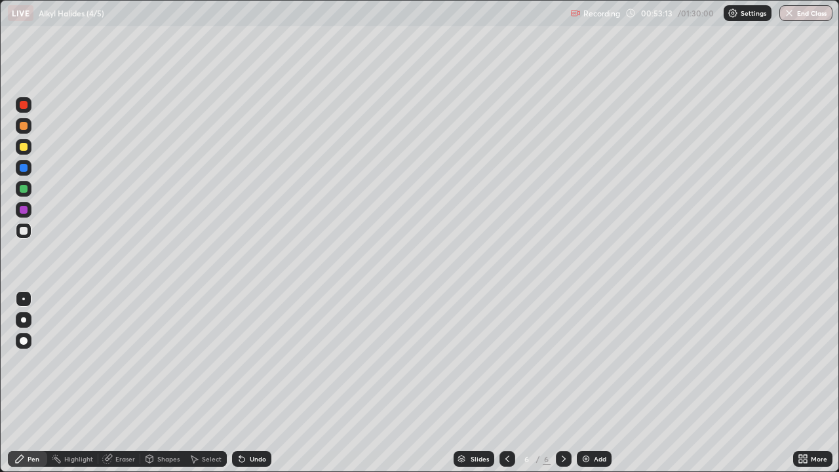
click at [26, 106] on div at bounding box center [24, 105] width 8 height 8
click at [23, 165] on div at bounding box center [24, 168] width 8 height 8
click at [26, 229] on div at bounding box center [24, 231] width 8 height 8
click at [24, 188] on div at bounding box center [24, 189] width 8 height 8
click at [27, 171] on div at bounding box center [24, 168] width 8 height 8
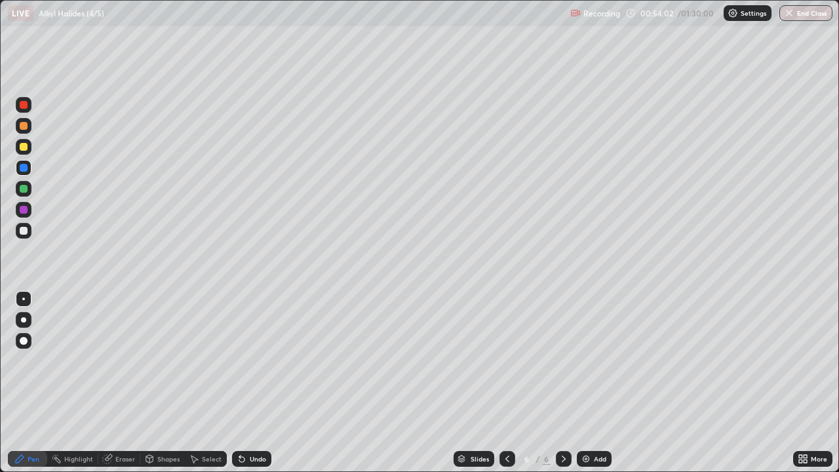
click at [26, 230] on div at bounding box center [24, 231] width 8 height 8
click at [211, 383] on div "Select" at bounding box center [212, 459] width 20 height 7
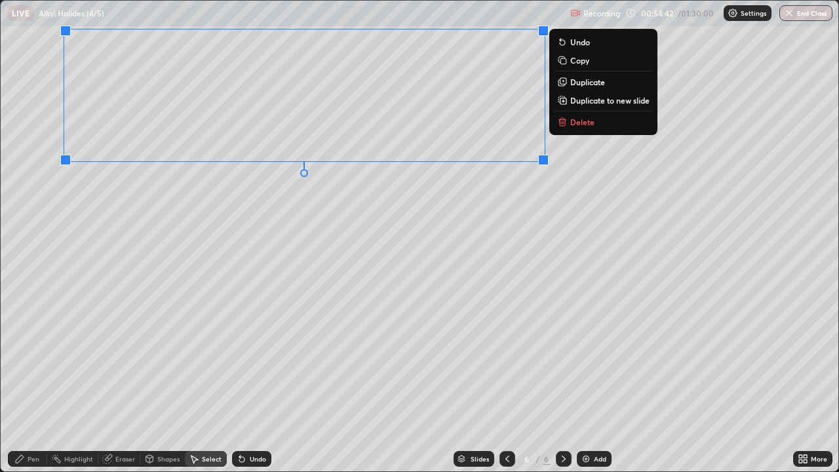
click at [26, 383] on div "Pen" at bounding box center [27, 459] width 39 height 16
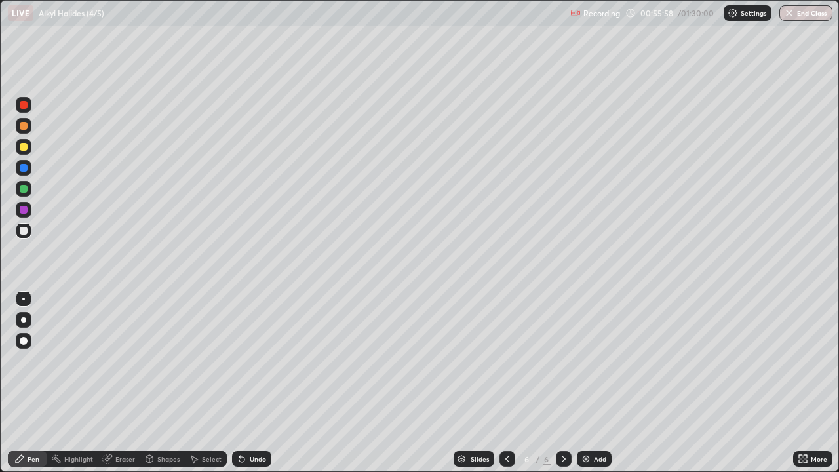
click at [26, 104] on div at bounding box center [24, 105] width 8 height 8
click at [115, 383] on div "Eraser" at bounding box center [125, 459] width 20 height 7
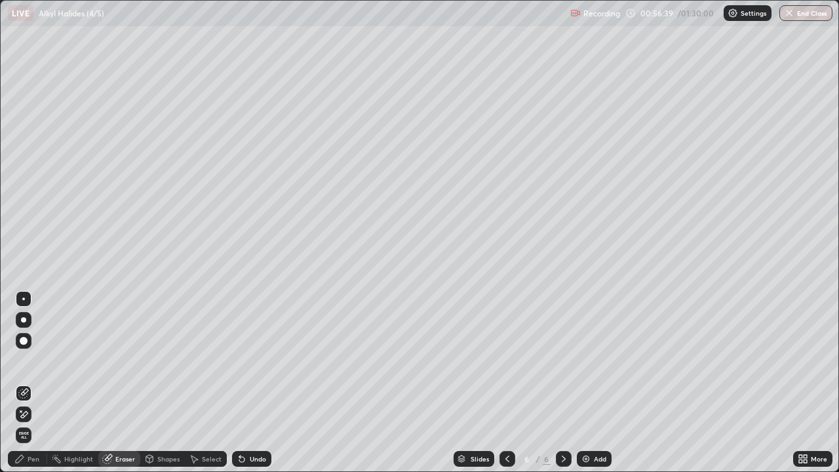
click at [35, 383] on div "Pen" at bounding box center [34, 459] width 12 height 7
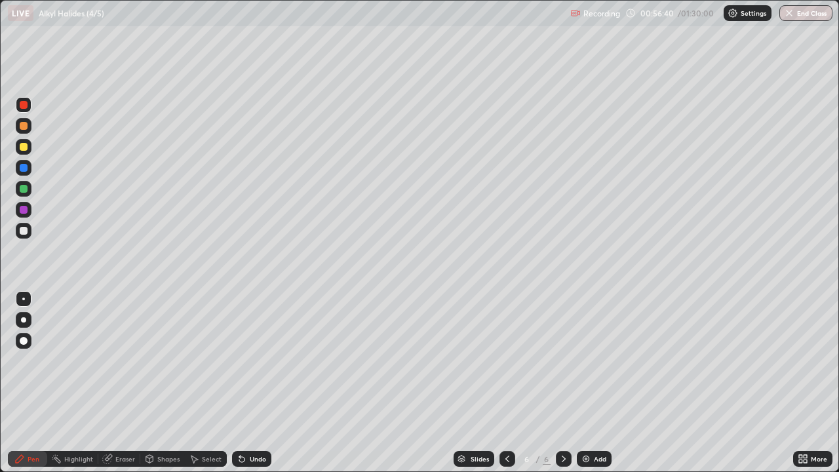
click at [24, 230] on div at bounding box center [24, 231] width 8 height 8
click at [157, 383] on div "Shapes" at bounding box center [162, 459] width 45 height 16
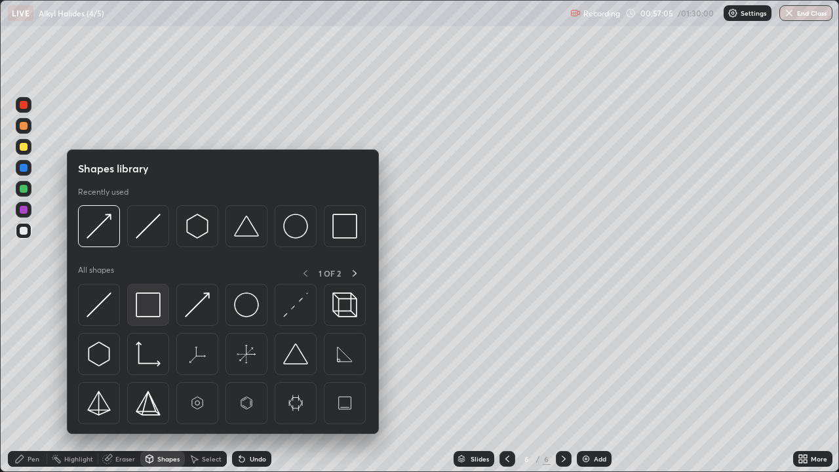
click at [142, 302] on img at bounding box center [148, 304] width 25 height 25
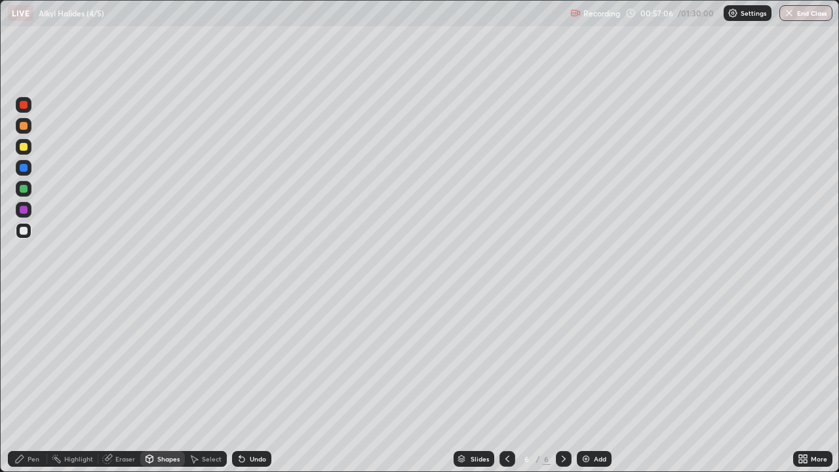
click at [26, 209] on div at bounding box center [24, 210] width 8 height 8
click at [32, 383] on div "Pen" at bounding box center [34, 459] width 12 height 7
click at [26, 228] on div at bounding box center [24, 231] width 8 height 8
click at [115, 383] on div "Eraser" at bounding box center [125, 459] width 20 height 7
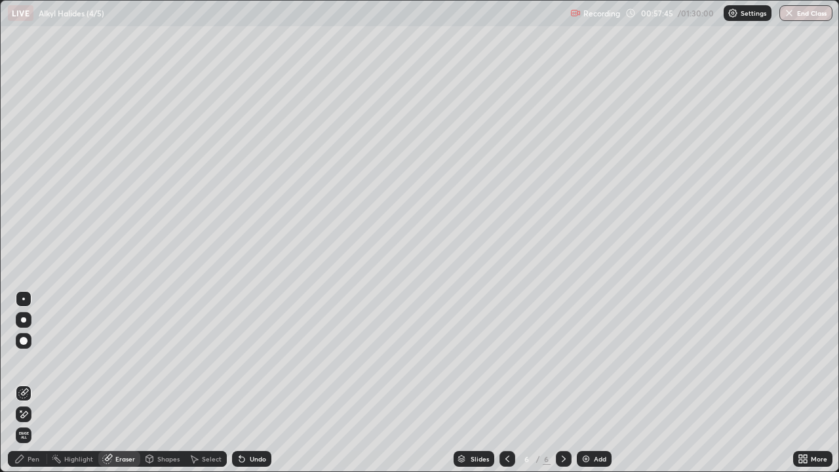
click at [35, 383] on div "Pen" at bounding box center [34, 459] width 12 height 7
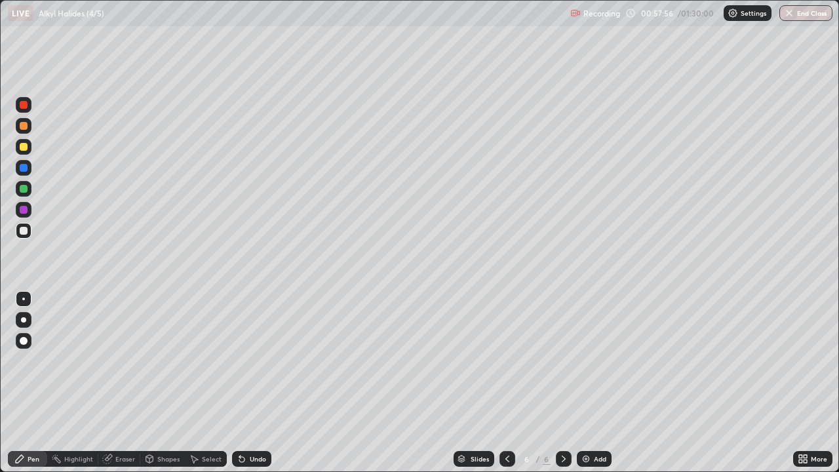
click at [117, 383] on div "Eraser" at bounding box center [125, 459] width 20 height 7
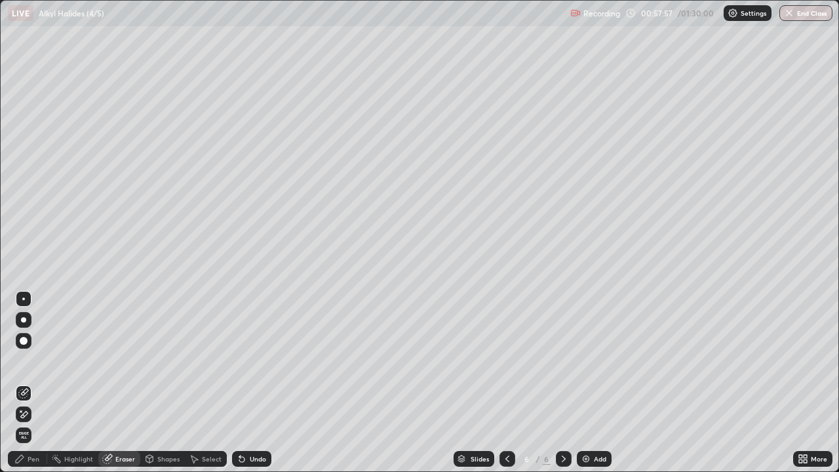
click at [34, 383] on div "Pen" at bounding box center [34, 459] width 12 height 7
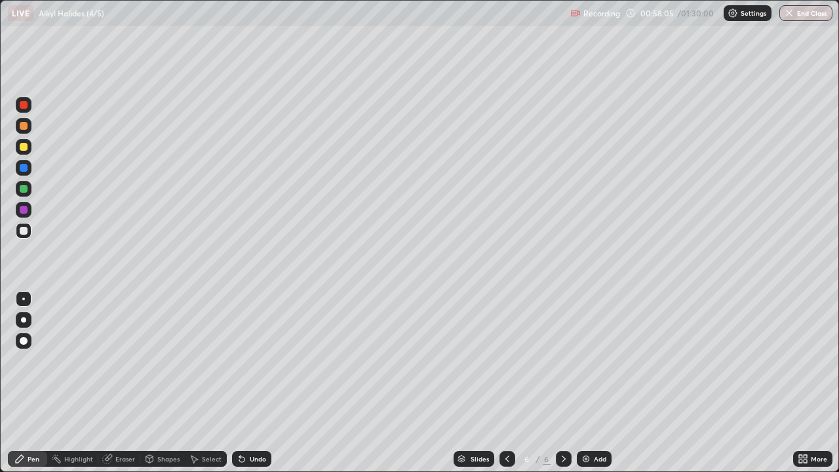
click at [239, 383] on icon at bounding box center [239, 456] width 1 height 1
click at [239, 383] on icon at bounding box center [241, 459] width 5 height 5
click at [159, 383] on div "Shapes" at bounding box center [168, 459] width 22 height 7
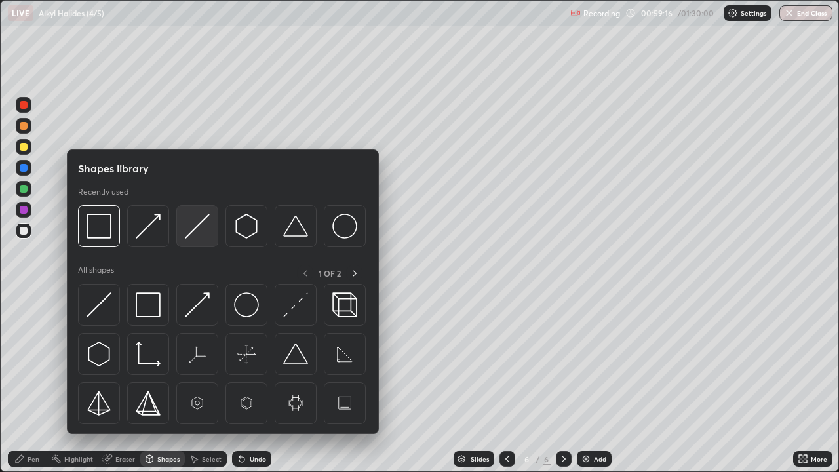
click at [198, 231] on img at bounding box center [197, 226] width 25 height 25
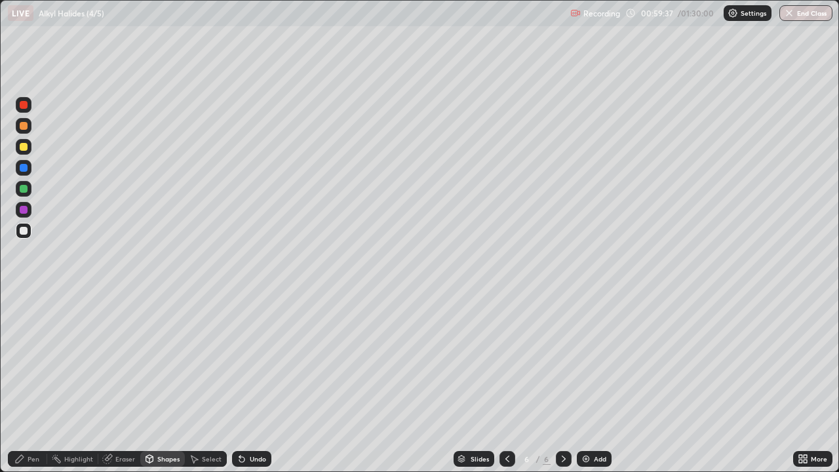
click at [258, 383] on div "Undo" at bounding box center [258, 459] width 16 height 7
click at [30, 383] on div "Pen" at bounding box center [34, 459] width 12 height 7
click at [239, 383] on icon at bounding box center [241, 459] width 5 height 5
click at [22, 191] on div at bounding box center [24, 189] width 8 height 8
click at [24, 168] on div at bounding box center [24, 168] width 8 height 8
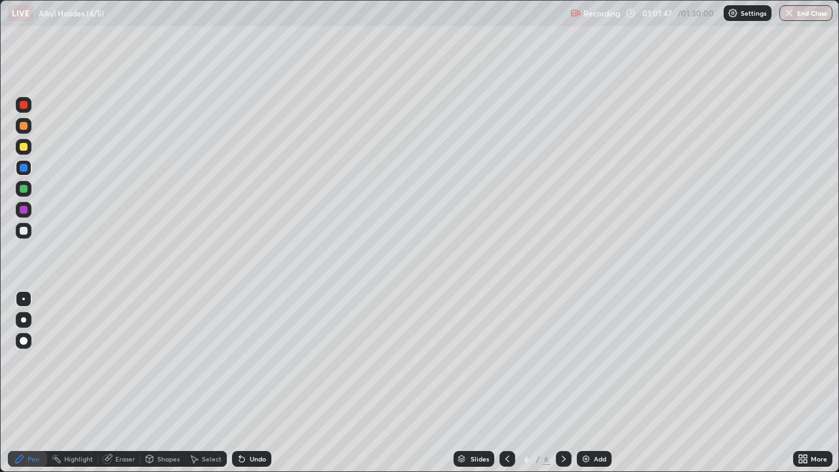
click at [239, 383] on div "Undo" at bounding box center [251, 459] width 39 height 16
click at [240, 383] on icon at bounding box center [241, 459] width 5 height 5
click at [24, 189] on div at bounding box center [24, 189] width 8 height 8
click at [24, 383] on icon at bounding box center [19, 459] width 10 height 10
click at [26, 166] on div at bounding box center [24, 168] width 8 height 8
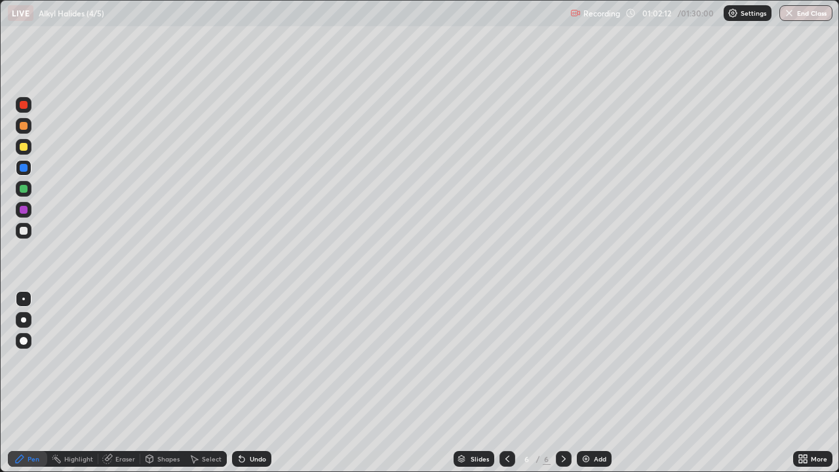
click at [26, 233] on div at bounding box center [24, 231] width 8 height 8
click at [212, 383] on div "Select" at bounding box center [212, 459] width 20 height 7
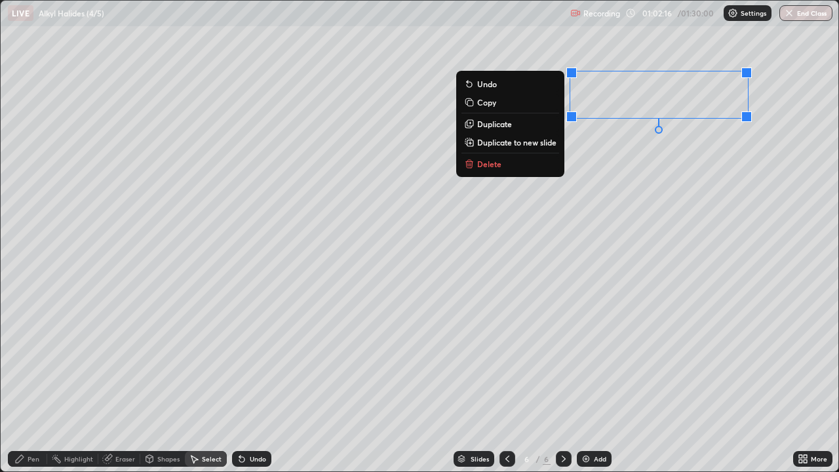
click at [622, 148] on div "0 ° Undo Copy Duplicate Duplicate to new slide Delete" at bounding box center [420, 236] width 838 height 471
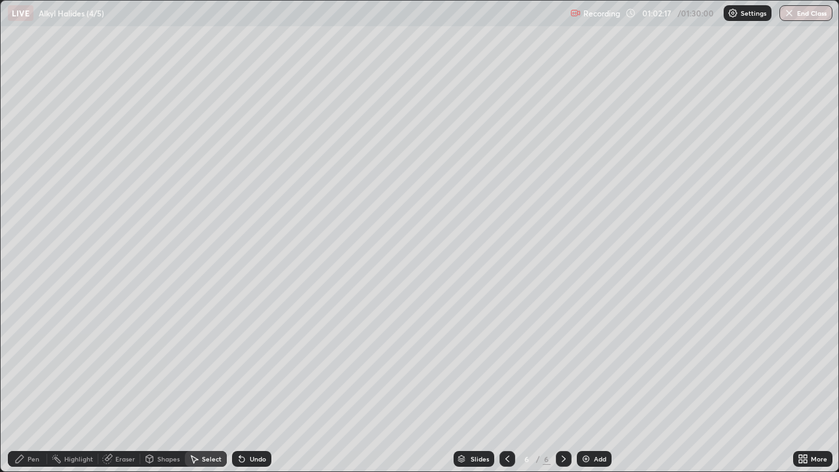
click at [113, 383] on div "Eraser" at bounding box center [119, 459] width 42 height 16
click at [24, 383] on icon at bounding box center [19, 459] width 10 height 10
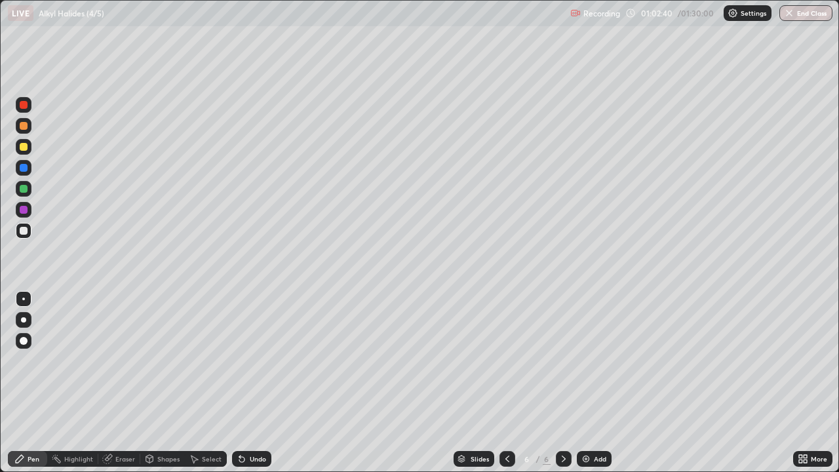
click at [29, 187] on div at bounding box center [24, 189] width 16 height 16
click at [28, 111] on div at bounding box center [24, 105] width 16 height 16
click at [161, 383] on div "Shapes" at bounding box center [168, 459] width 22 height 7
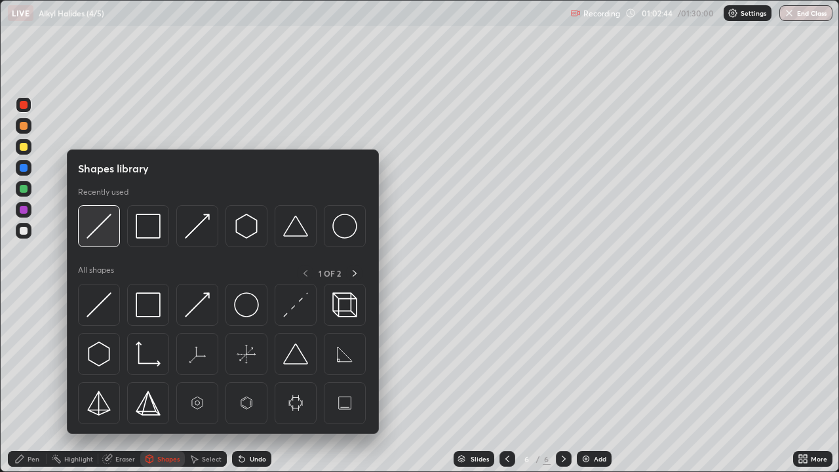
click at [109, 228] on img at bounding box center [99, 226] width 25 height 25
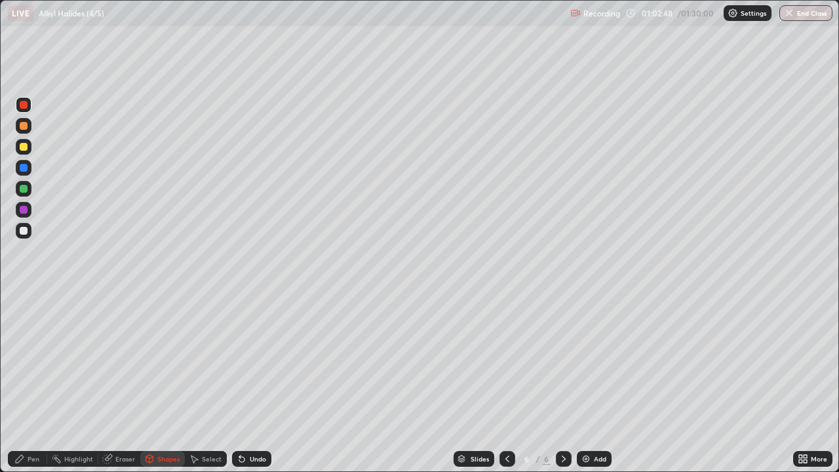
click at [30, 383] on div "Pen" at bounding box center [34, 459] width 12 height 7
click at [26, 231] on div at bounding box center [24, 231] width 8 height 8
click at [30, 189] on div at bounding box center [24, 189] width 16 height 16
click at [24, 233] on div at bounding box center [24, 231] width 8 height 8
click at [251, 383] on div "Undo" at bounding box center [258, 459] width 16 height 7
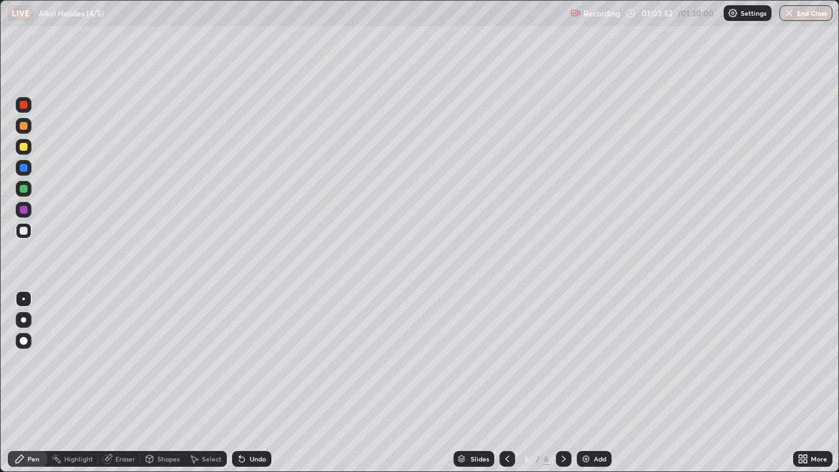
click at [250, 383] on div "Undo" at bounding box center [258, 459] width 16 height 7
click at [251, 383] on div "Undo" at bounding box center [258, 459] width 16 height 7
click at [214, 383] on div "Select" at bounding box center [212, 459] width 20 height 7
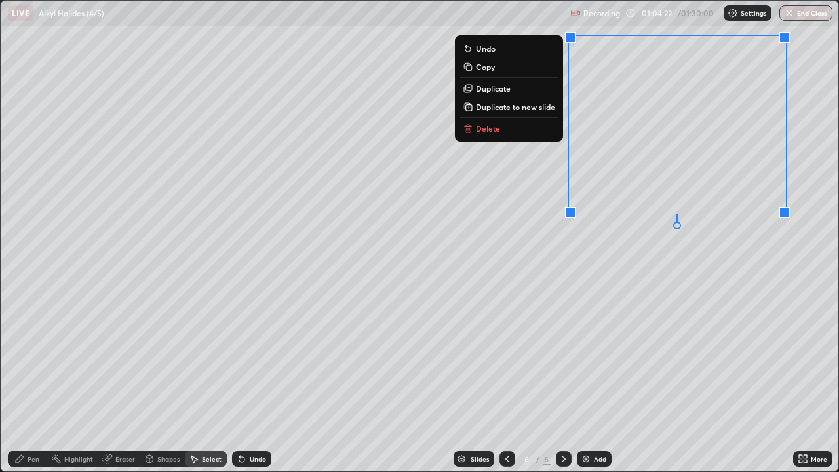
click at [28, 383] on div "Pen" at bounding box center [34, 459] width 12 height 7
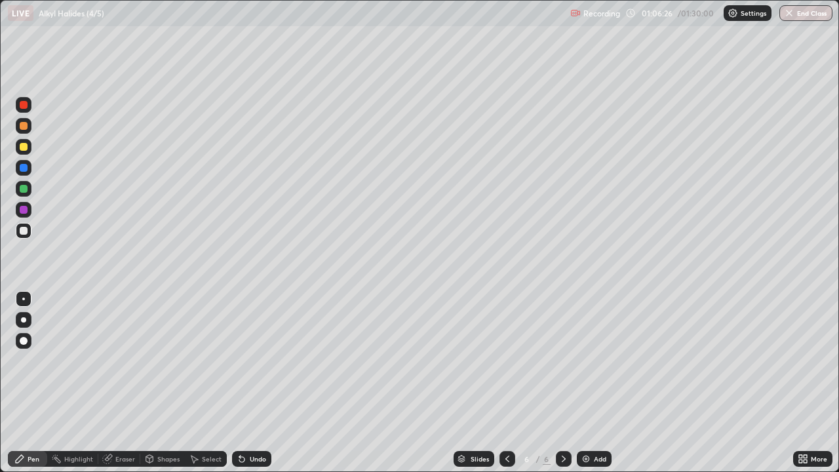
click at [211, 383] on div "Select" at bounding box center [212, 459] width 20 height 7
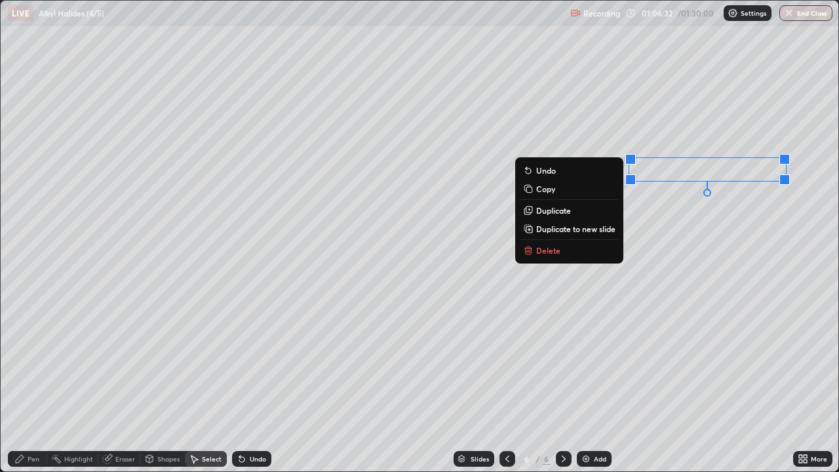
click at [543, 190] on p "Copy" at bounding box center [545, 189] width 19 height 10
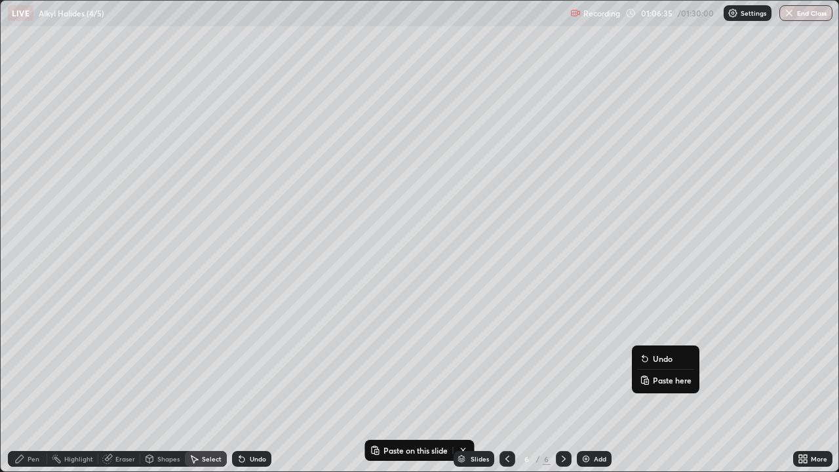
click at [647, 382] on rect at bounding box center [647, 381] width 4 height 5
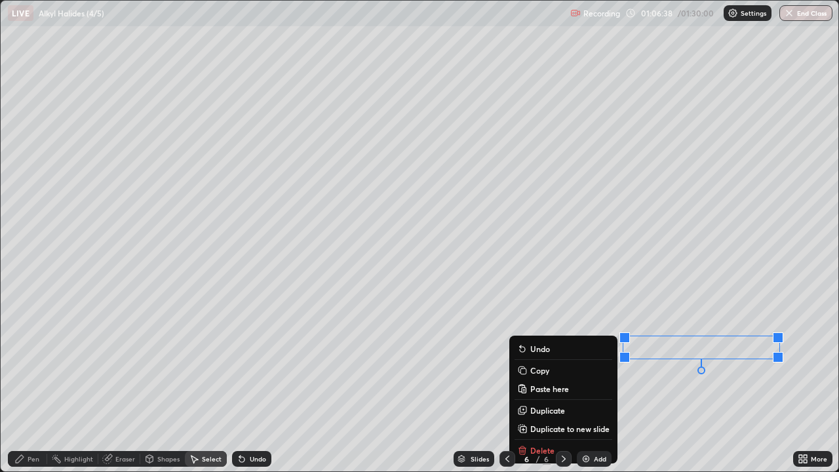
click at [32, 383] on div "Pen" at bounding box center [34, 459] width 12 height 7
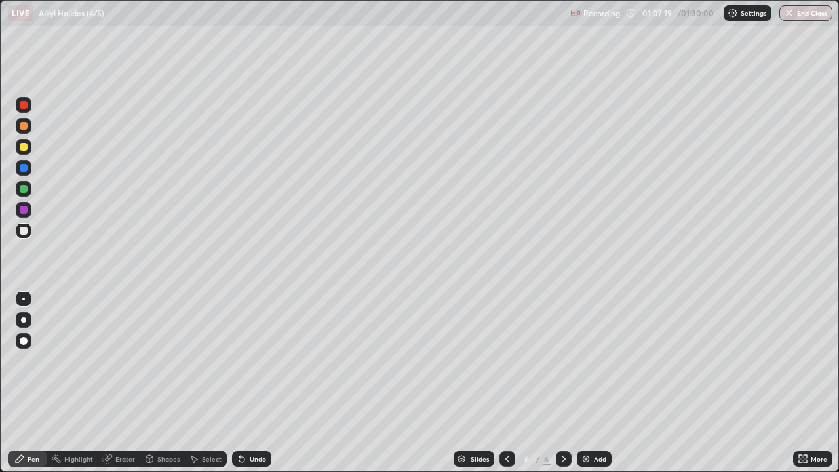
click at [209, 383] on div "Select" at bounding box center [212, 459] width 20 height 7
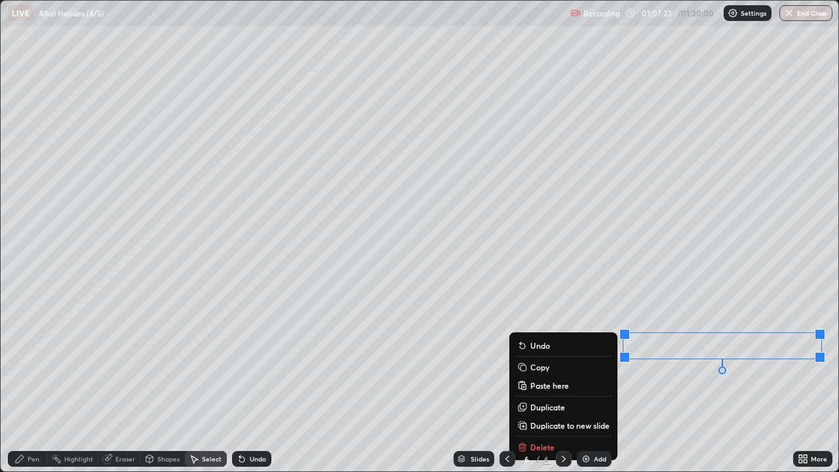
click at [544, 383] on div "6 / 6" at bounding box center [536, 459] width 72 height 26
click at [250, 383] on div "Undo" at bounding box center [258, 459] width 16 height 7
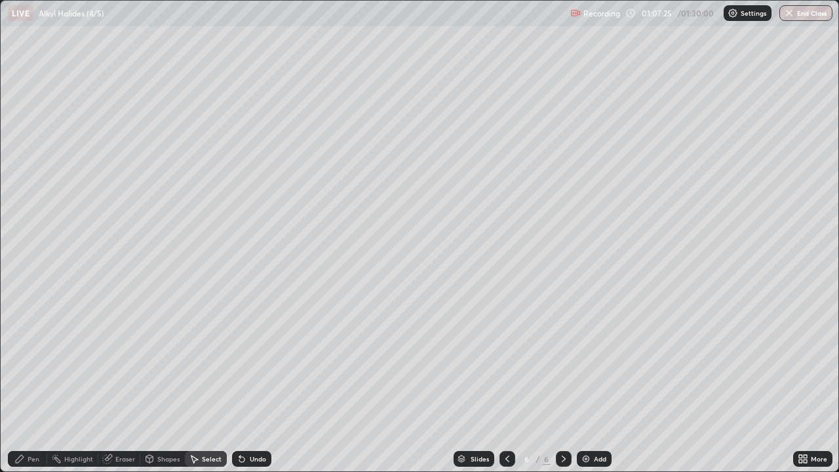
click at [124, 383] on div "Eraser" at bounding box center [125, 459] width 20 height 7
click at [33, 383] on div "Pen" at bounding box center [34, 459] width 12 height 7
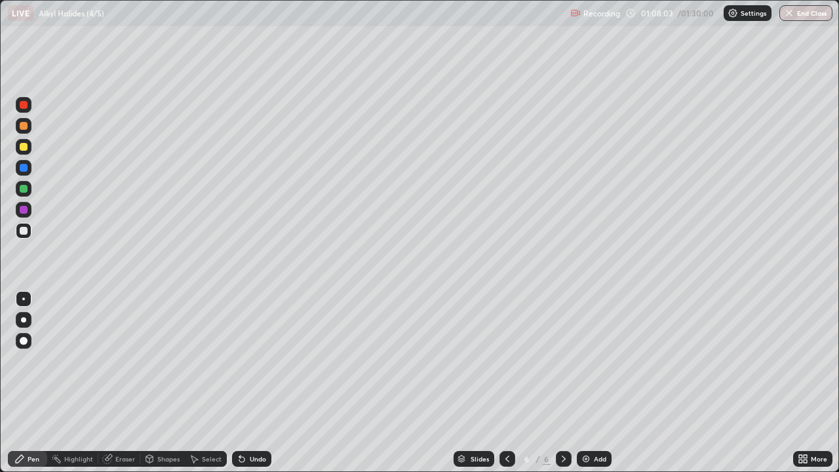
click at [211, 383] on div "Select" at bounding box center [212, 459] width 20 height 7
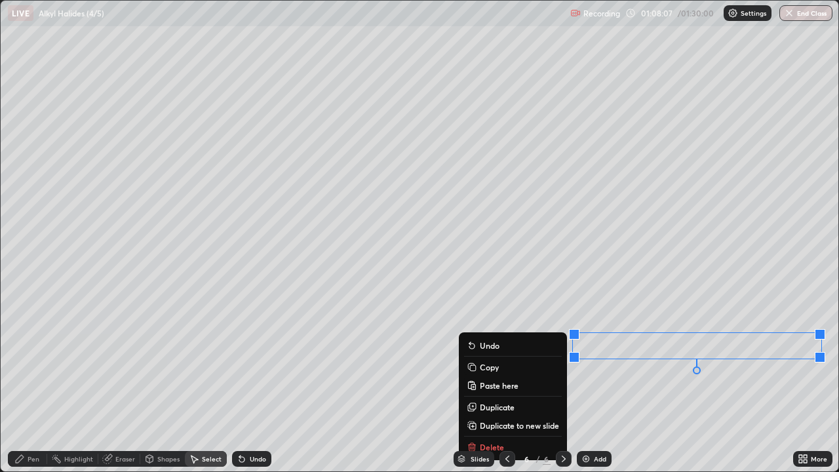
click at [494, 383] on button "Delete" at bounding box center [513, 447] width 98 height 16
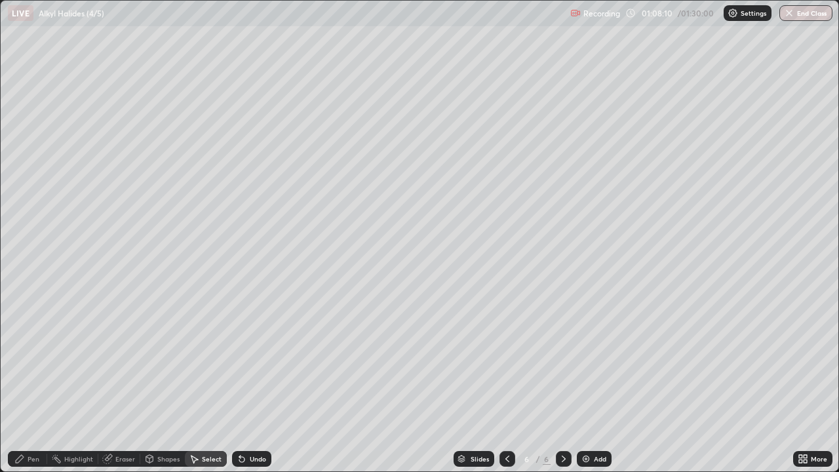
click at [37, 383] on div "Pen" at bounding box center [27, 459] width 39 height 16
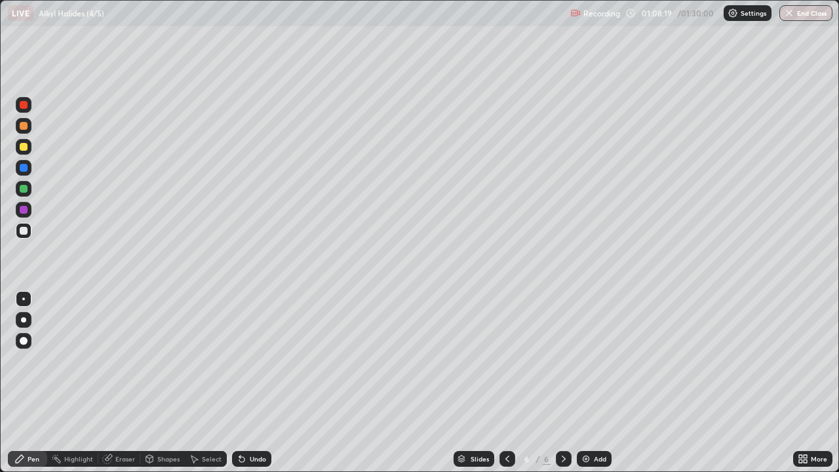
click at [250, 383] on div "Undo" at bounding box center [258, 459] width 16 height 7
click at [247, 383] on div "Undo" at bounding box center [251, 459] width 39 height 16
click at [585, 383] on img at bounding box center [586, 459] width 10 height 10
click at [113, 383] on div "Eraser" at bounding box center [119, 459] width 42 height 16
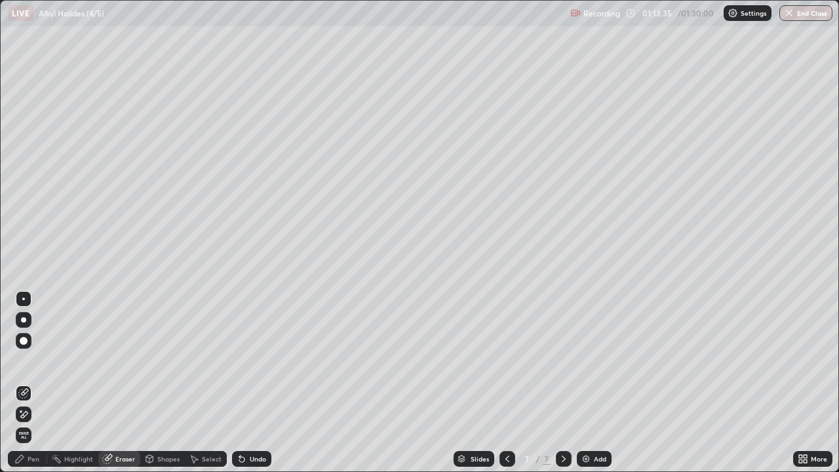
click at [28, 383] on div "Pen" at bounding box center [34, 459] width 12 height 7
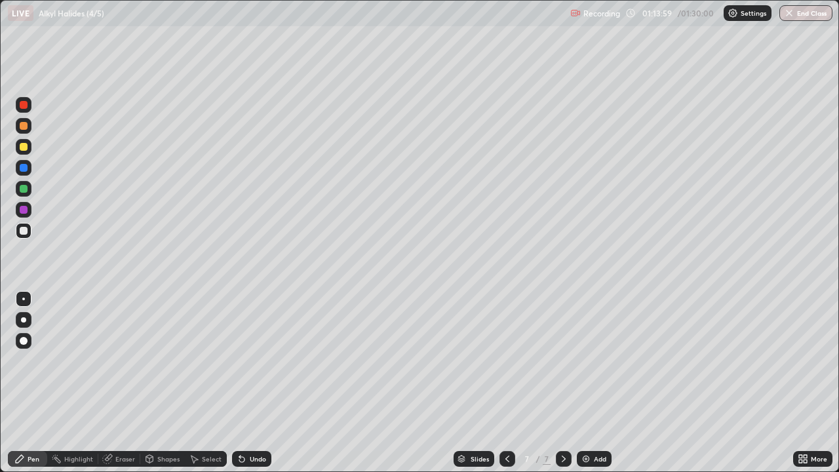
click at [240, 383] on icon at bounding box center [241, 459] width 5 height 5
click at [205, 383] on div "Select" at bounding box center [212, 459] width 20 height 7
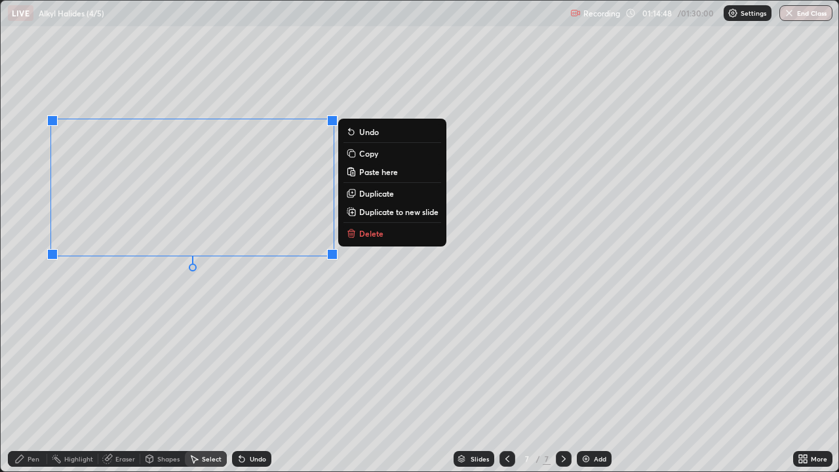
click at [31, 383] on div "Pen" at bounding box center [27, 459] width 39 height 16
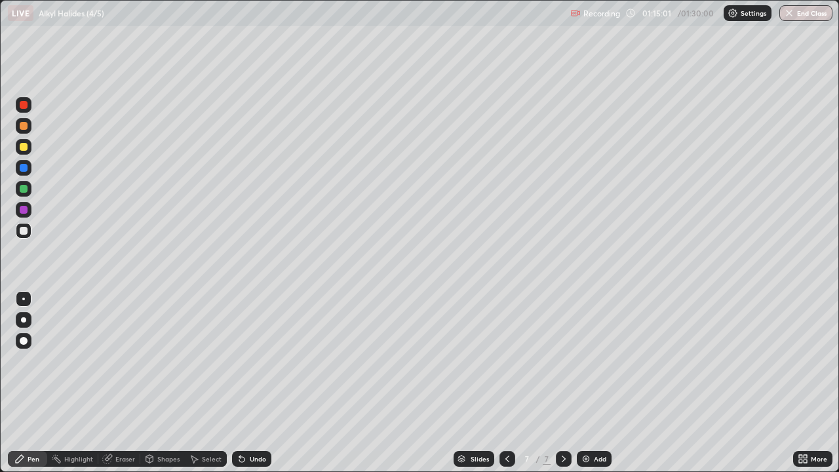
click at [210, 383] on div "Select" at bounding box center [212, 459] width 20 height 7
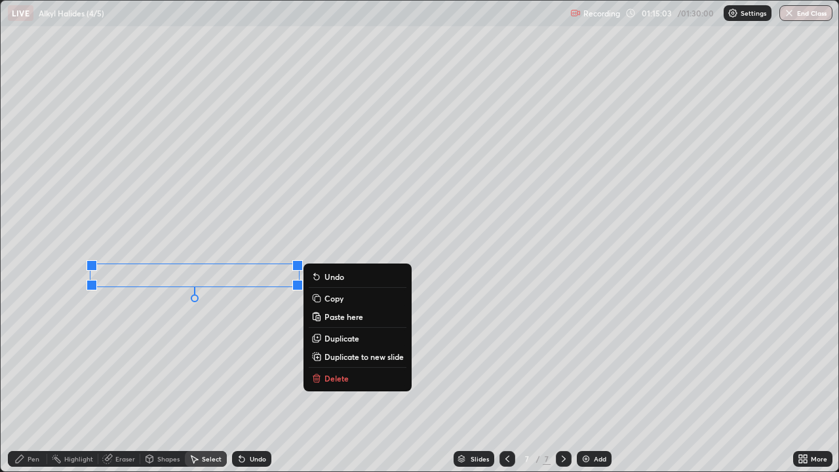
click at [325, 300] on button "Copy" at bounding box center [358, 299] width 98 height 16
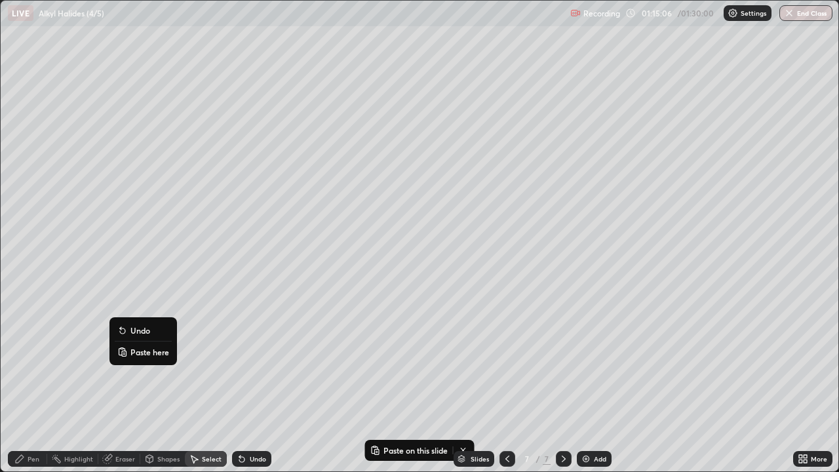
click at [141, 351] on p "Paste here" at bounding box center [150, 352] width 39 height 10
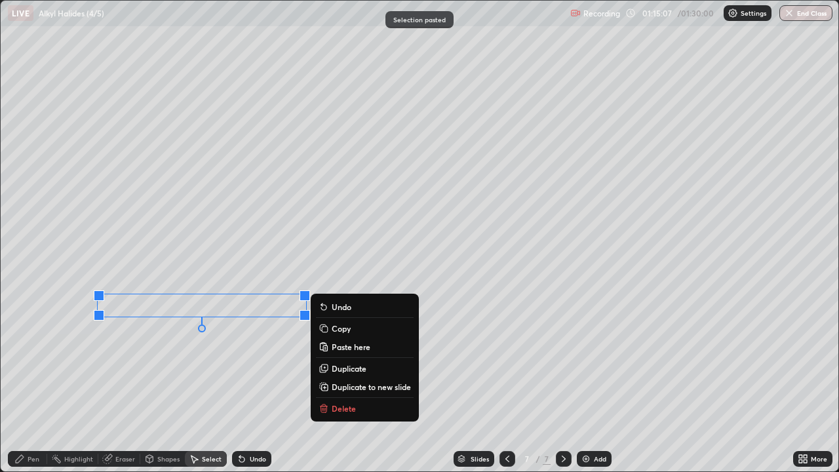
click at [124, 369] on div "0 ° Undo Copy Paste here Duplicate Duplicate to new slide Delete" at bounding box center [420, 236] width 838 height 471
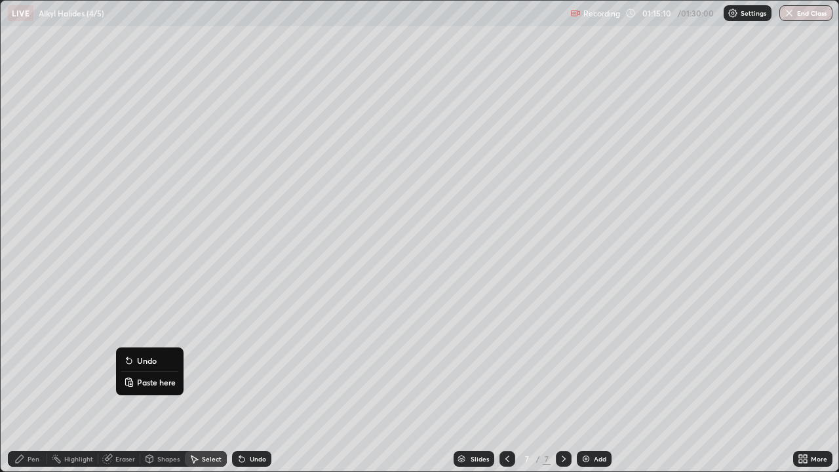
click at [140, 383] on p "Paste here" at bounding box center [156, 382] width 39 height 10
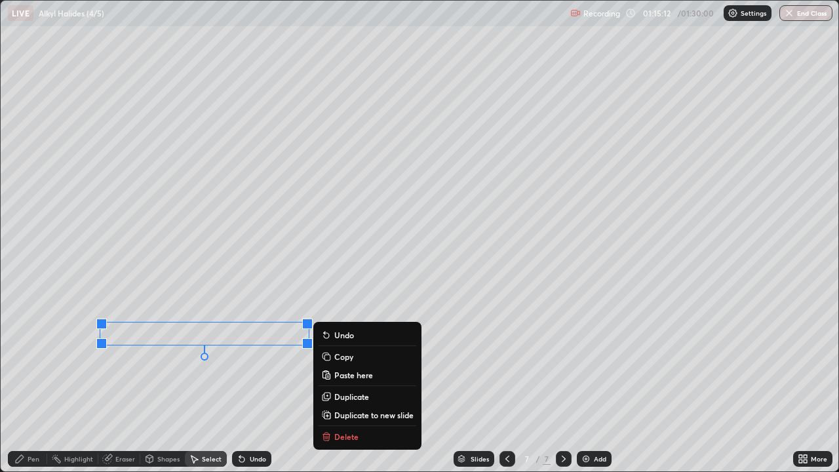
click at [91, 383] on div "0 ° Undo Copy Paste here Duplicate Duplicate to new slide Delete" at bounding box center [420, 236] width 838 height 471
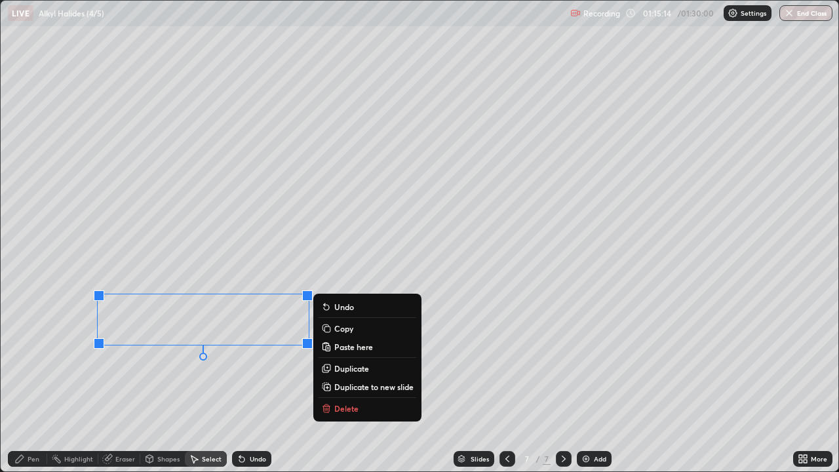
click at [334, 329] on p "Copy" at bounding box center [343, 328] width 19 height 10
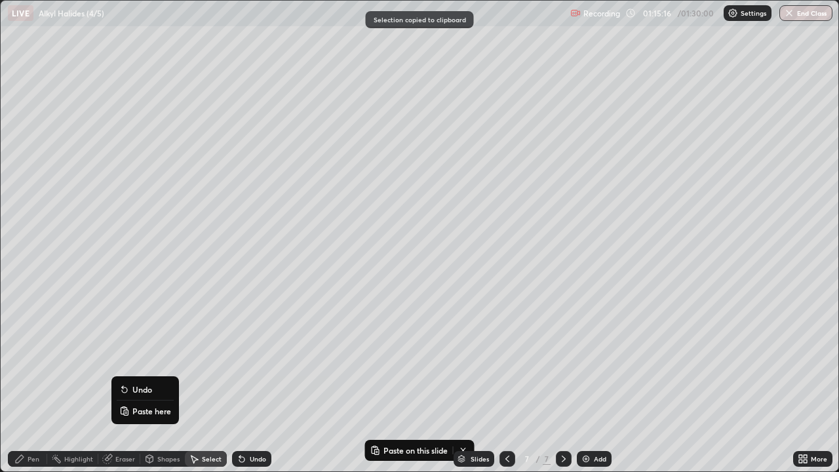
click at [132, 383] on p "Paste here" at bounding box center [151, 411] width 39 height 10
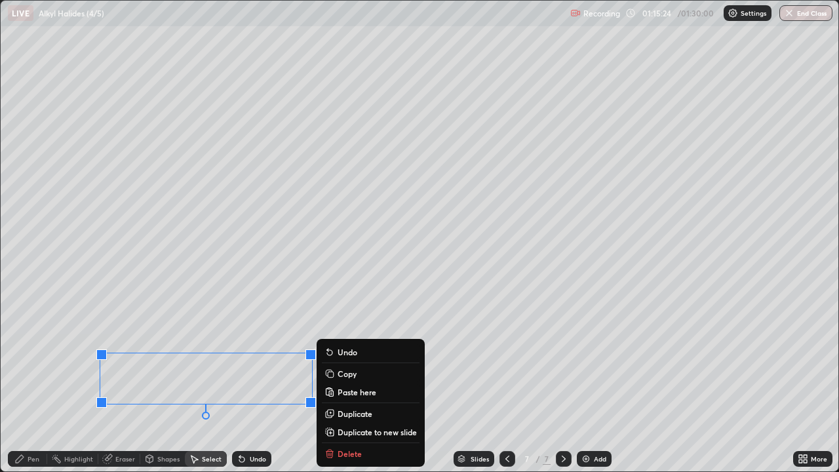
click at [24, 383] on icon at bounding box center [19, 459] width 10 height 10
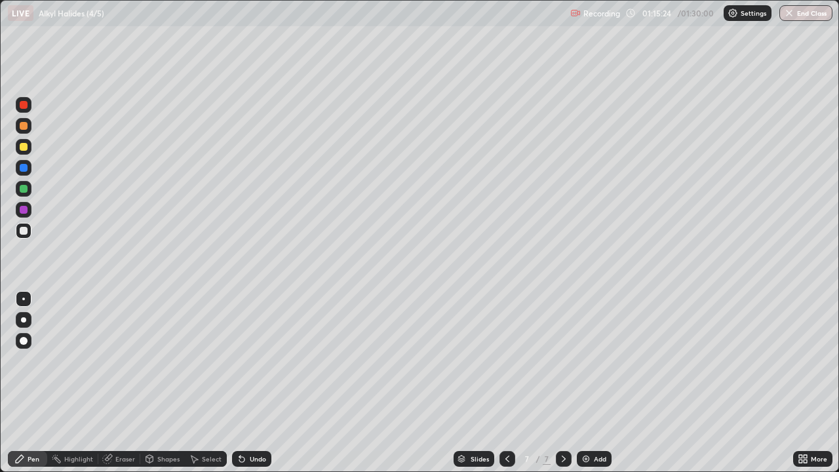
click at [115, 383] on div "Eraser" at bounding box center [125, 459] width 20 height 7
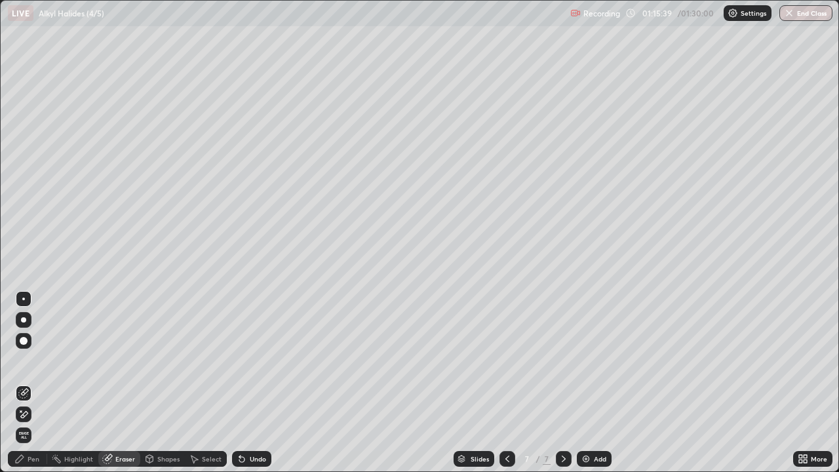
click at [19, 383] on icon at bounding box center [20, 459] width 8 height 8
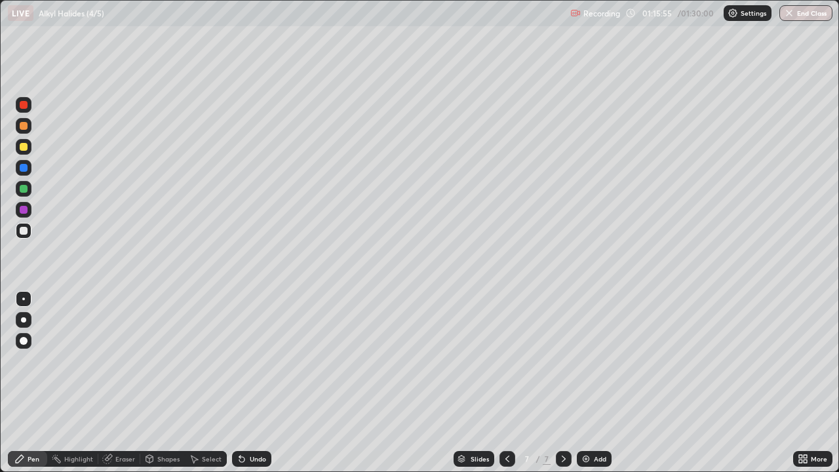
click at [242, 383] on icon at bounding box center [242, 459] width 10 height 10
click at [240, 383] on icon at bounding box center [241, 459] width 5 height 5
click at [243, 383] on icon at bounding box center [242, 459] width 10 height 10
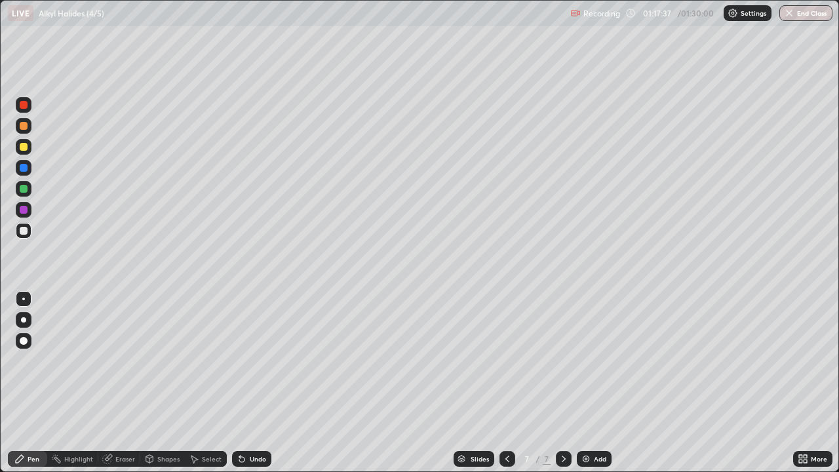
click at [510, 383] on div at bounding box center [508, 459] width 16 height 16
click at [177, 383] on div "Shapes" at bounding box center [168, 459] width 22 height 7
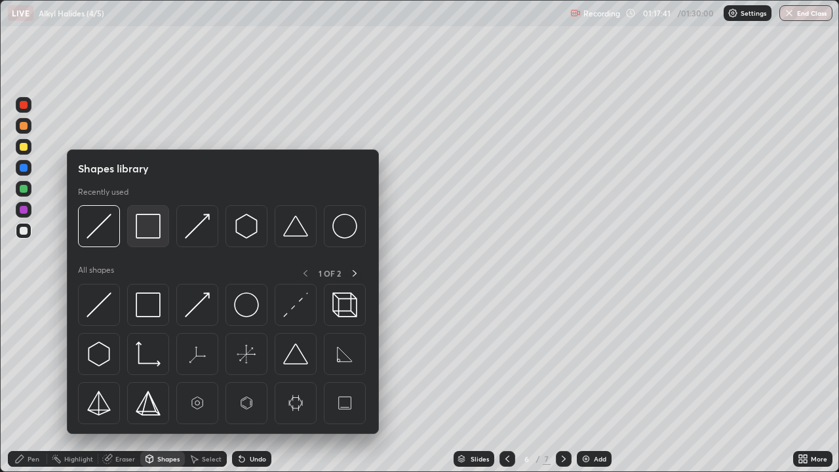
click at [157, 237] on img at bounding box center [148, 226] width 25 height 25
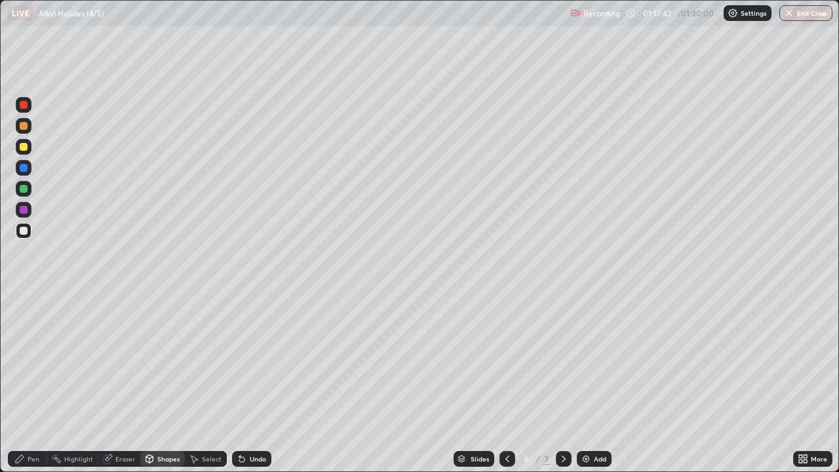
click at [30, 148] on div at bounding box center [24, 147] width 16 height 16
click at [563, 383] on icon at bounding box center [564, 459] width 10 height 10
click at [33, 383] on div "Pen" at bounding box center [34, 459] width 12 height 7
click at [217, 383] on div "Select" at bounding box center [206, 459] width 42 height 16
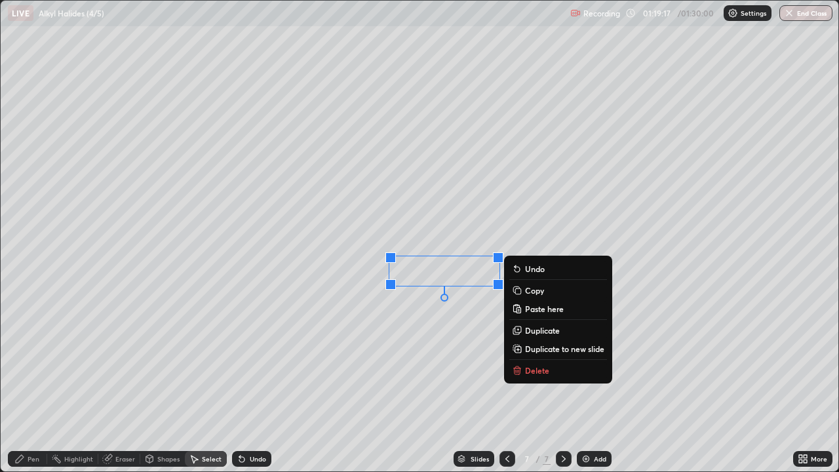
click at [517, 367] on icon at bounding box center [517, 368] width 5 height 2
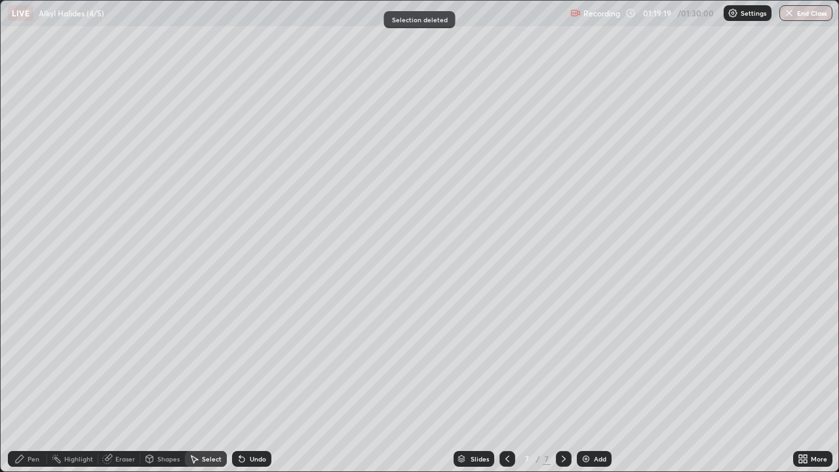
click at [40, 383] on div "Pen" at bounding box center [27, 459] width 39 height 16
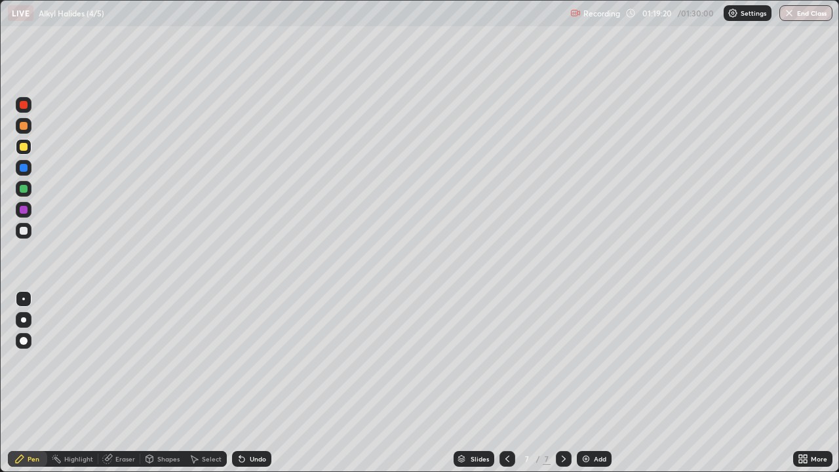
click at [28, 214] on div at bounding box center [24, 210] width 16 height 16
click at [209, 383] on div "Select" at bounding box center [212, 459] width 20 height 7
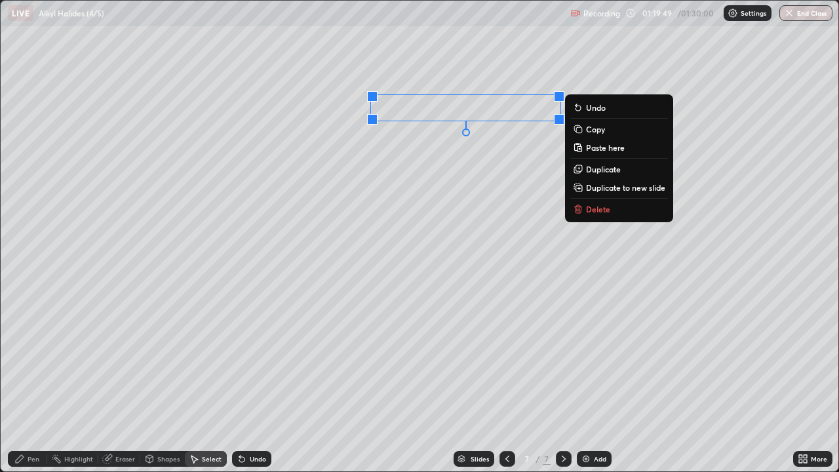
click at [590, 210] on p "Delete" at bounding box center [598, 209] width 24 height 10
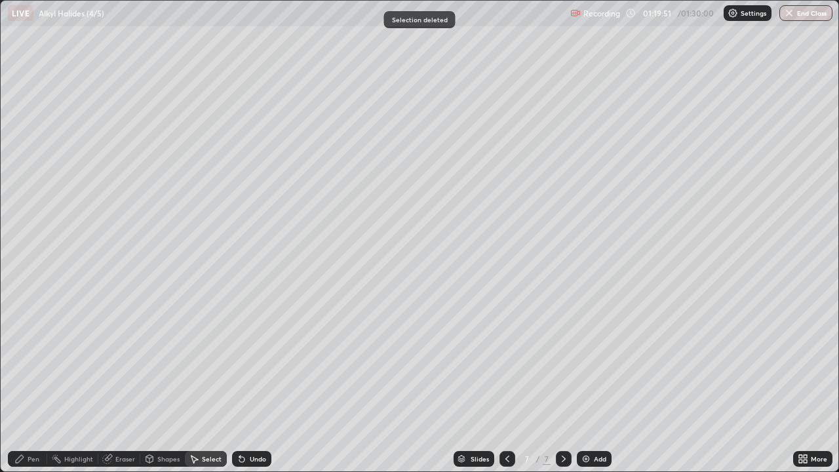
click at [211, 383] on div "Select" at bounding box center [212, 459] width 20 height 7
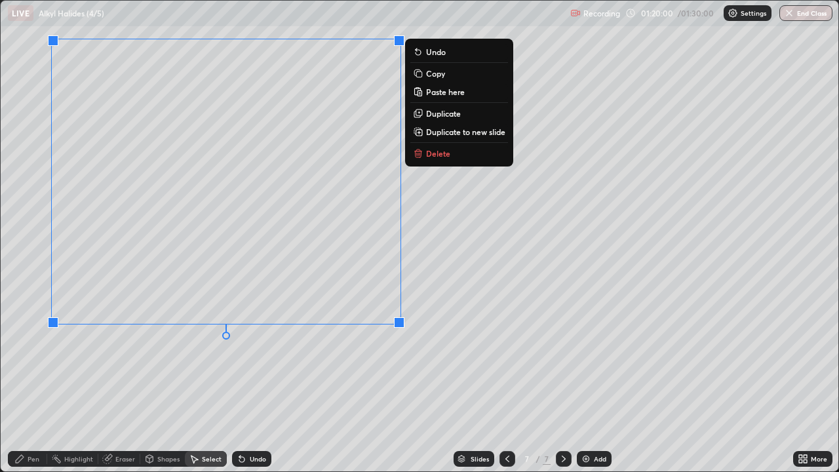
click at [28, 383] on div "Pen" at bounding box center [34, 459] width 12 height 7
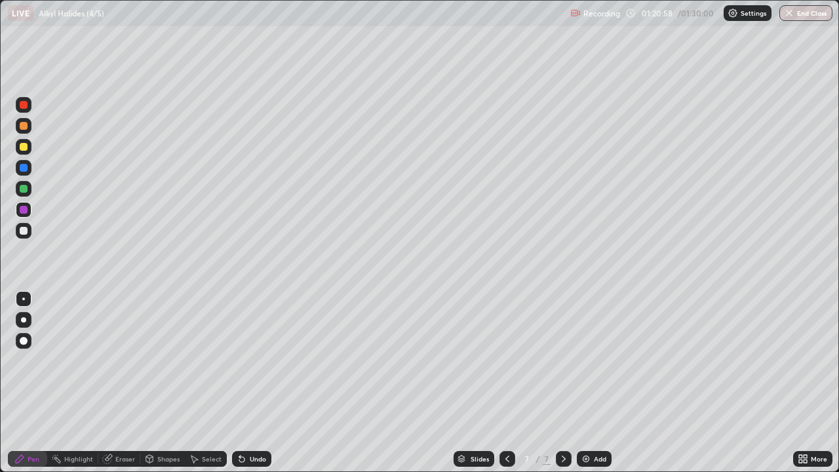
click at [26, 232] on div at bounding box center [24, 231] width 8 height 8
click at [239, 383] on icon at bounding box center [241, 459] width 5 height 5
click at [22, 190] on div at bounding box center [24, 189] width 8 height 8
click at [165, 383] on div "Shapes" at bounding box center [168, 459] width 22 height 7
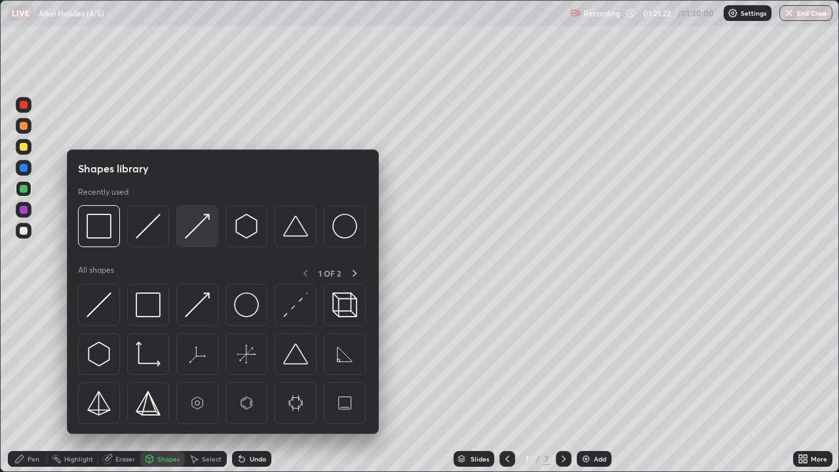
click at [188, 235] on img at bounding box center [197, 226] width 25 height 25
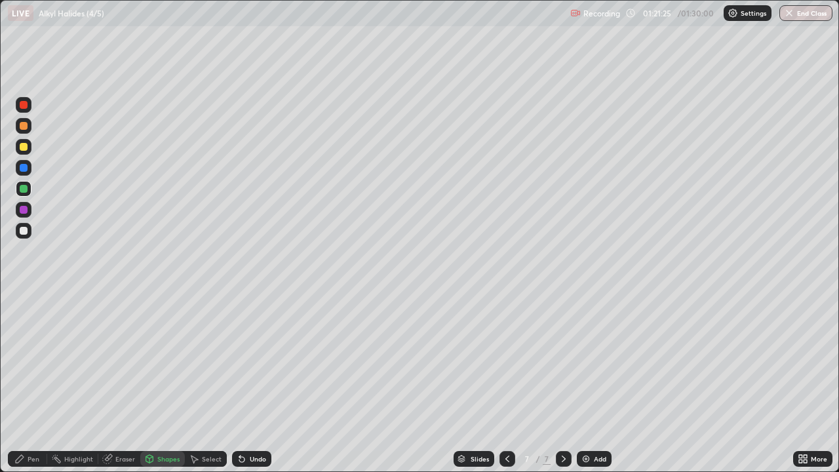
click at [30, 383] on div "Pen" at bounding box center [34, 459] width 12 height 7
click at [26, 212] on div at bounding box center [24, 210] width 8 height 8
click at [23, 146] on div at bounding box center [24, 147] width 8 height 8
click at [175, 383] on div "Shapes" at bounding box center [162, 459] width 45 height 16
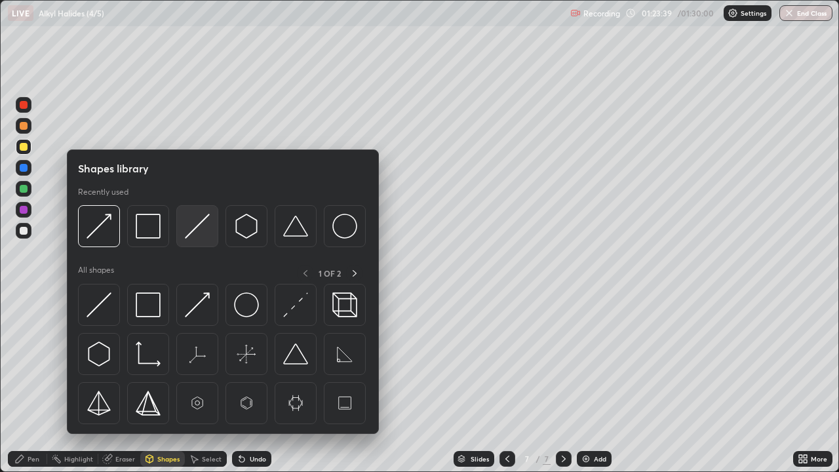
click at [197, 231] on img at bounding box center [197, 226] width 25 height 25
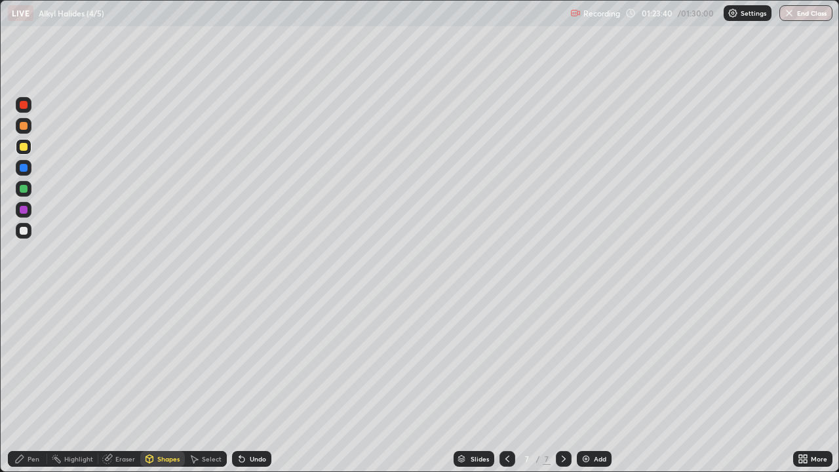
click at [31, 168] on div at bounding box center [24, 168] width 16 height 16
click at [40, 383] on div "Pen" at bounding box center [27, 459] width 39 height 16
click at [28, 225] on div at bounding box center [24, 231] width 16 height 16
click at [28, 233] on div at bounding box center [24, 231] width 16 height 16
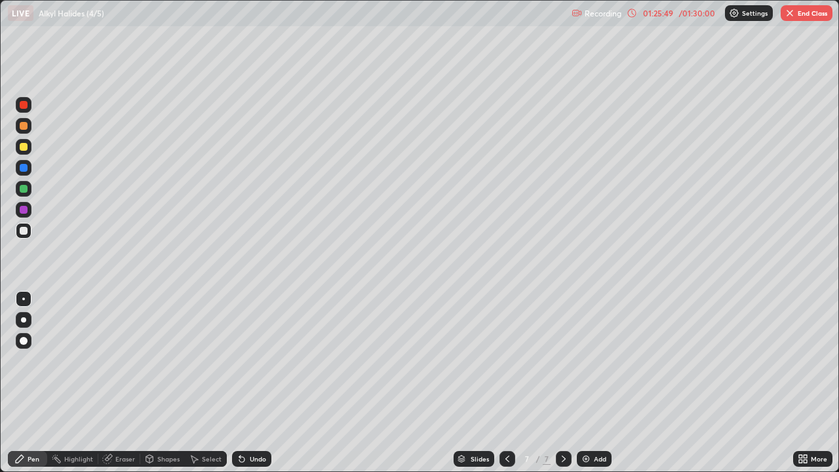
click at [24, 148] on div at bounding box center [24, 147] width 8 height 8
click at [174, 383] on div "Shapes" at bounding box center [168, 459] width 22 height 7
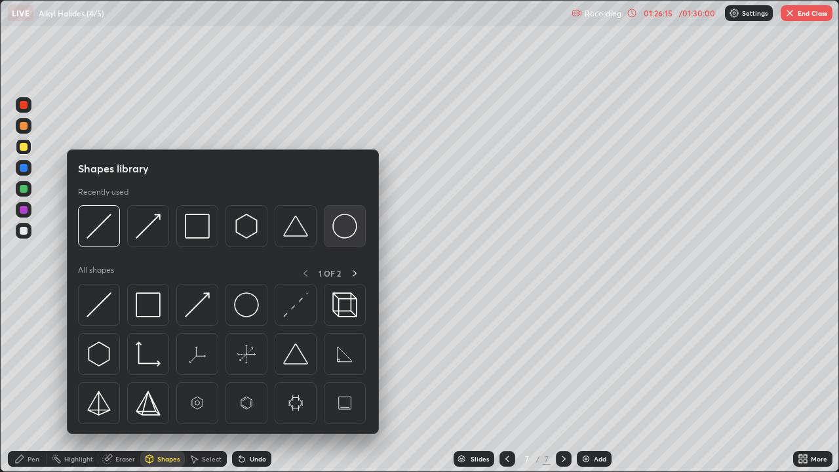
click at [342, 228] on img at bounding box center [345, 226] width 25 height 25
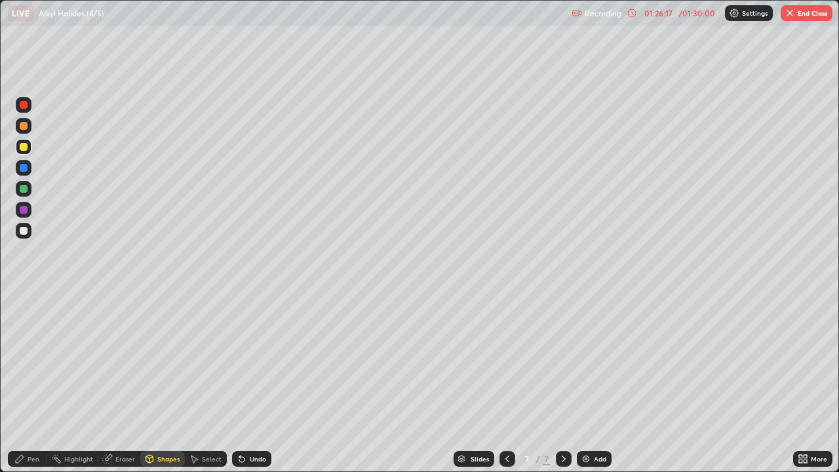
click at [24, 106] on div at bounding box center [24, 105] width 8 height 8
click at [169, 383] on div "Shapes" at bounding box center [168, 459] width 22 height 7
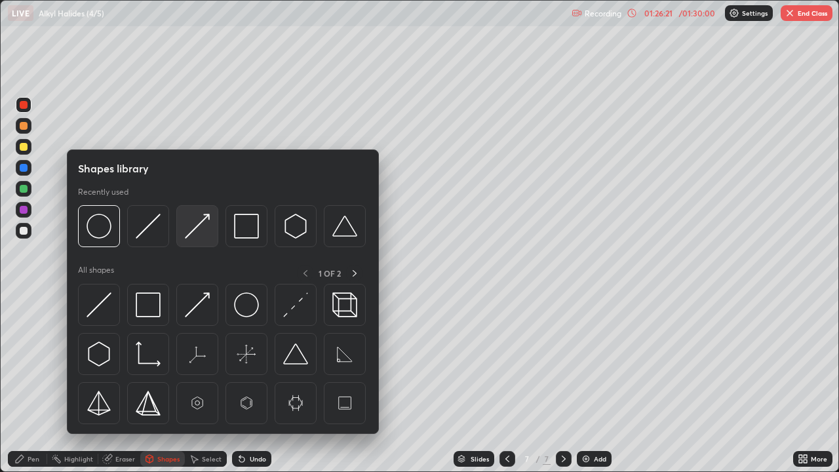
click at [200, 229] on img at bounding box center [197, 226] width 25 height 25
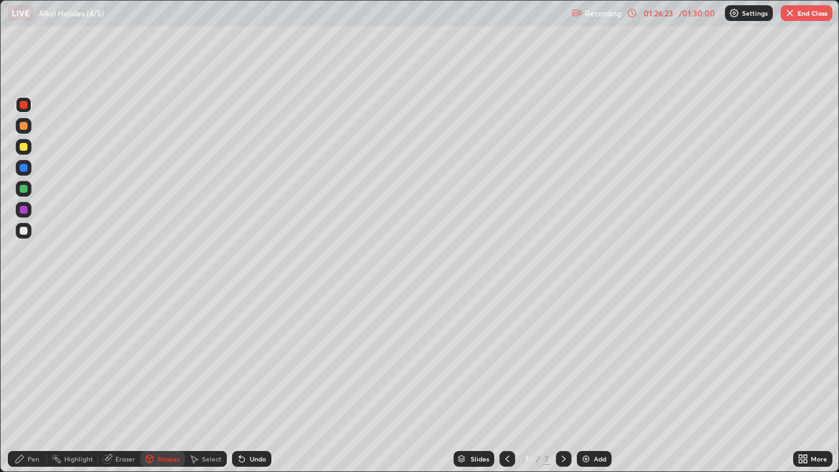
click at [29, 190] on div at bounding box center [24, 189] width 16 height 16
click at [113, 383] on div "Eraser" at bounding box center [119, 459] width 42 height 16
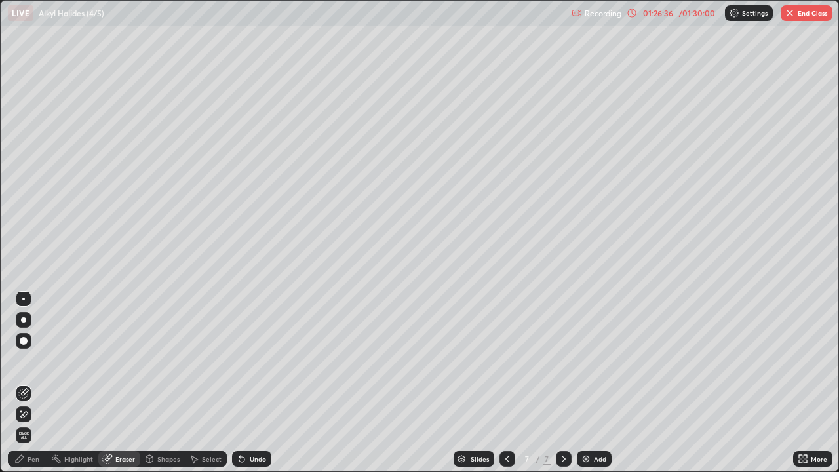
click at [243, 383] on icon at bounding box center [242, 459] width 10 height 10
click at [242, 383] on icon at bounding box center [241, 459] width 5 height 5
click at [33, 383] on div "Pen" at bounding box center [34, 459] width 12 height 7
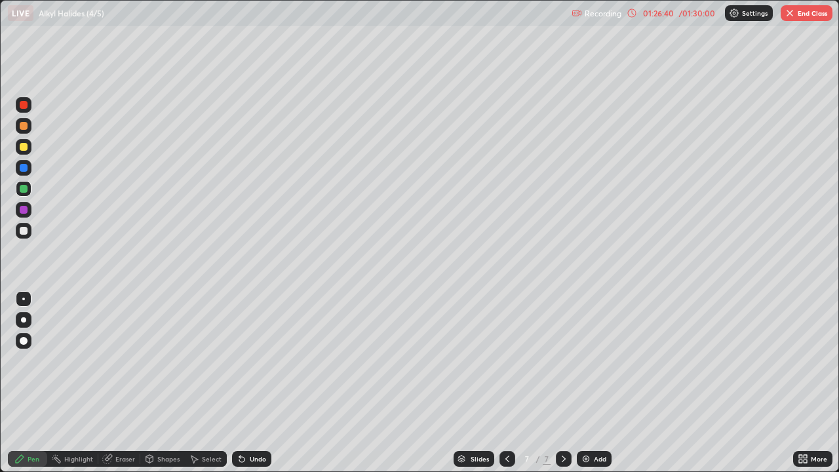
click at [28, 209] on div at bounding box center [24, 210] width 16 height 16
click at [26, 231] on div at bounding box center [24, 231] width 8 height 8
click at [168, 383] on div "Shapes" at bounding box center [168, 459] width 22 height 7
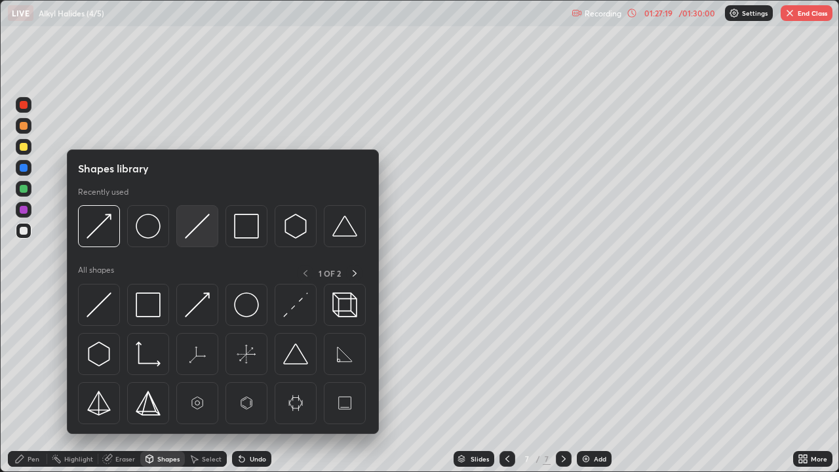
click at [202, 228] on img at bounding box center [197, 226] width 25 height 25
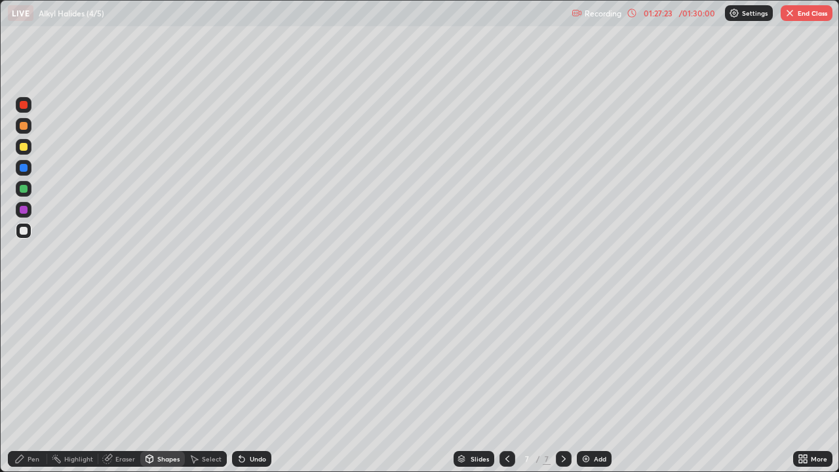
click at [168, 383] on div "Shapes" at bounding box center [168, 459] width 22 height 7
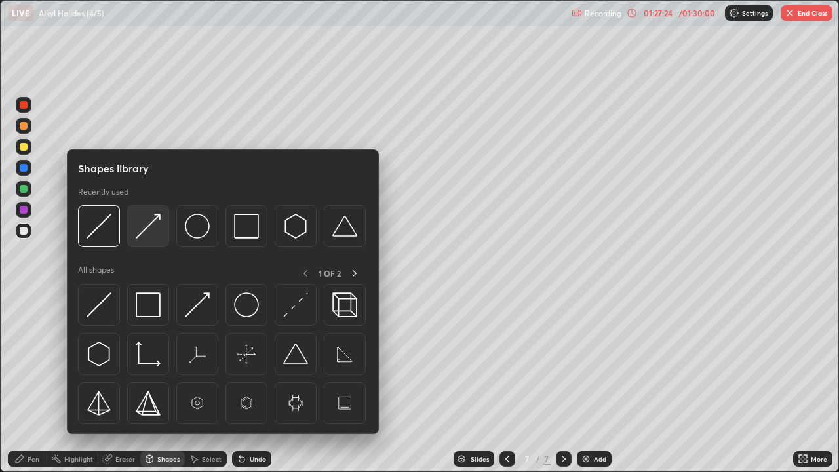
click at [156, 227] on img at bounding box center [148, 226] width 25 height 25
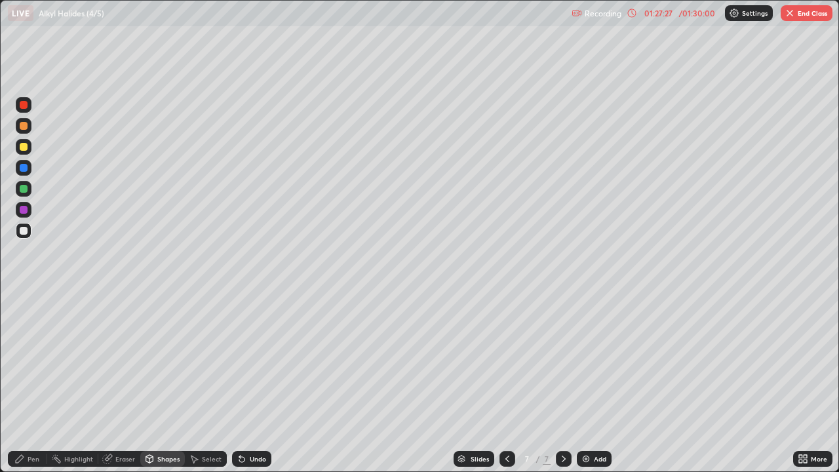
click at [28, 383] on div "Pen" at bounding box center [34, 459] width 12 height 7
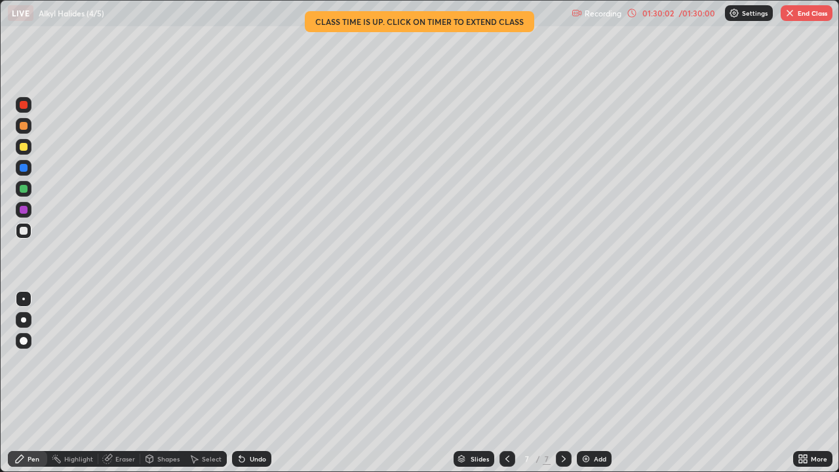
click at [805, 8] on button "End Class" at bounding box center [807, 13] width 52 height 16
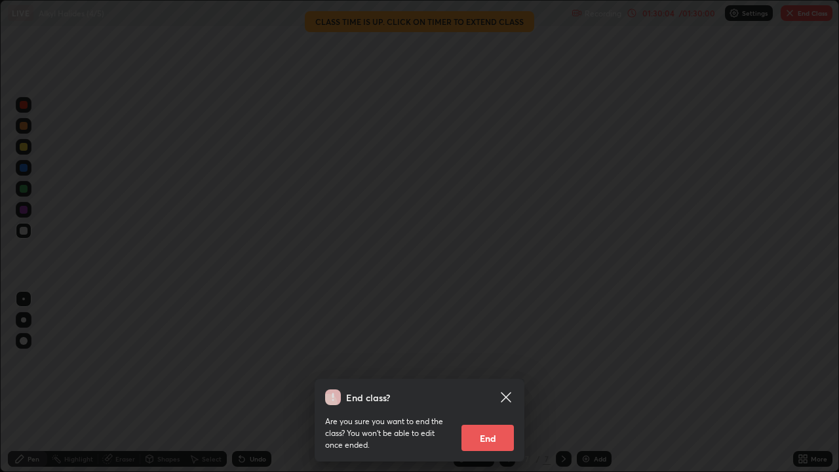
click at [497, 383] on button "End" at bounding box center [488, 438] width 52 height 26
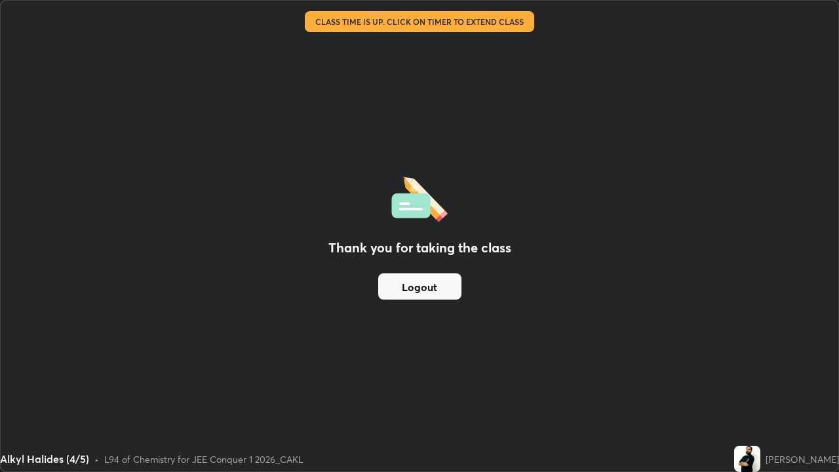
click at [404, 285] on button "Logout" at bounding box center [419, 286] width 83 height 26
click at [412, 287] on button "Logout" at bounding box center [419, 286] width 83 height 26
